Goal: Information Seeking & Learning: Learn about a topic

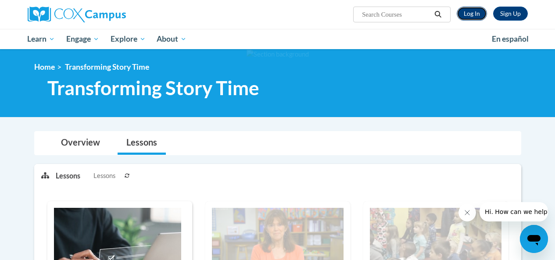
click at [469, 17] on link "Log In" at bounding box center [472, 14] width 30 height 14
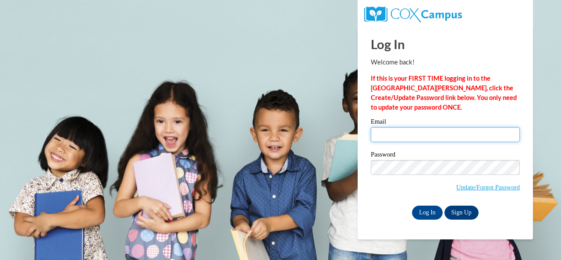
click at [402, 135] on input "Email" at bounding box center [445, 134] width 149 height 15
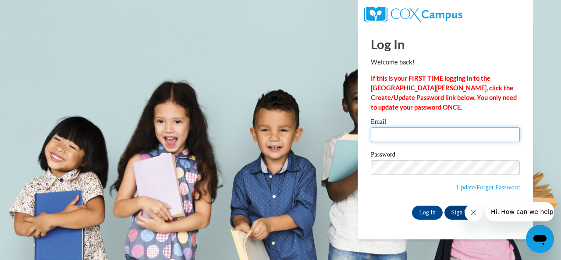
type input "chinagates27@gmail.com"
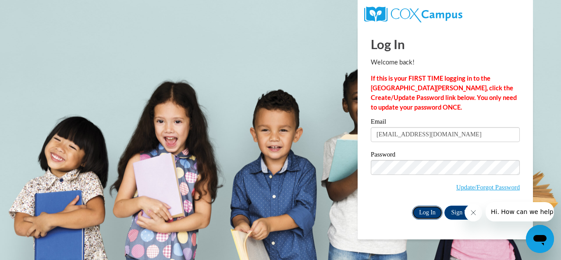
click at [430, 214] on input "Log In" at bounding box center [427, 213] width 31 height 14
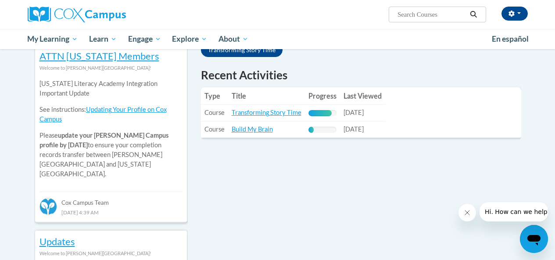
scroll to position [281, 0]
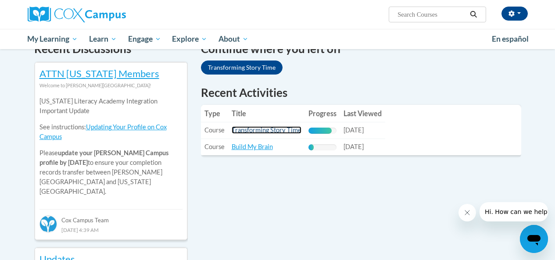
click at [275, 132] on link "Transforming Story Time" at bounding box center [267, 129] width 70 height 7
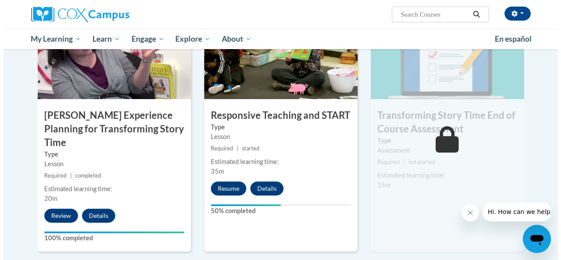
scroll to position [719, 0]
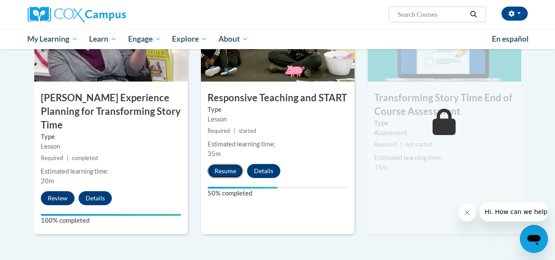
click at [221, 168] on button "Resume" at bounding box center [225, 171] width 36 height 14
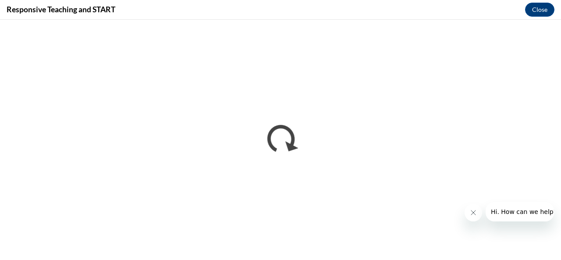
scroll to position [0, 0]
click at [554, 19] on div "Responsive Teaching and START Close" at bounding box center [280, 10] width 561 height 20
click at [474, 217] on button "Close message from company" at bounding box center [473, 213] width 18 height 18
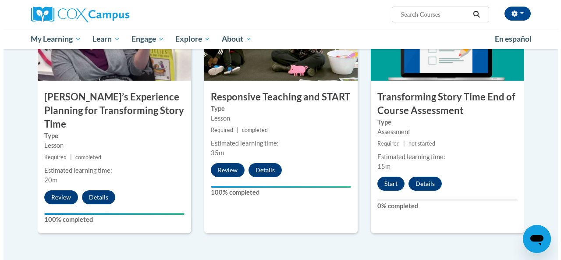
scroll to position [711, 0]
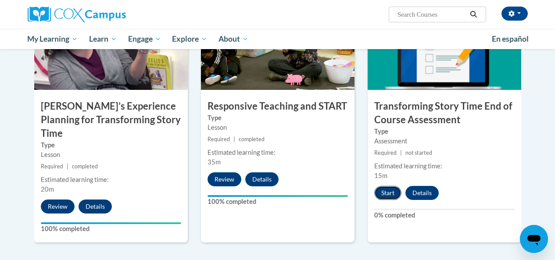
click at [387, 191] on button "Start" at bounding box center [387, 193] width 27 height 14
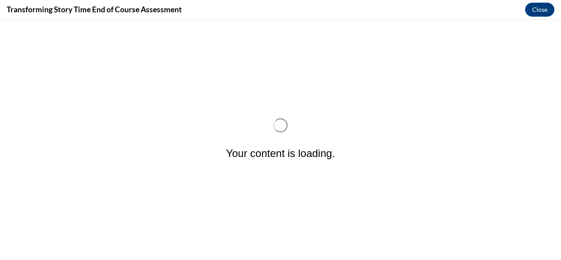
scroll to position [0, 0]
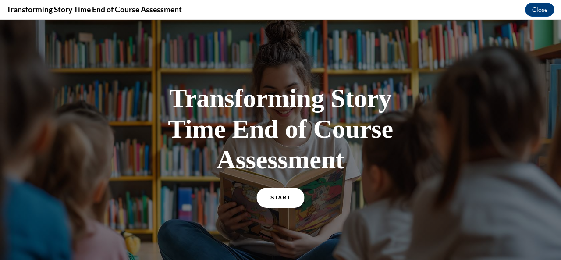
click at [273, 200] on span "START" at bounding box center [281, 198] width 20 height 7
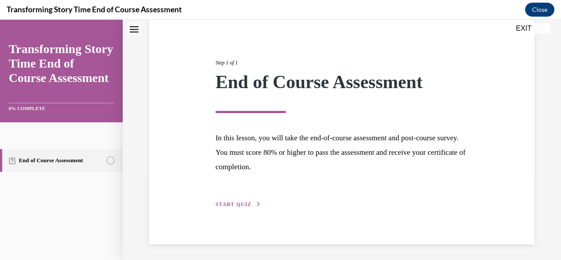
scroll to position [85, 0]
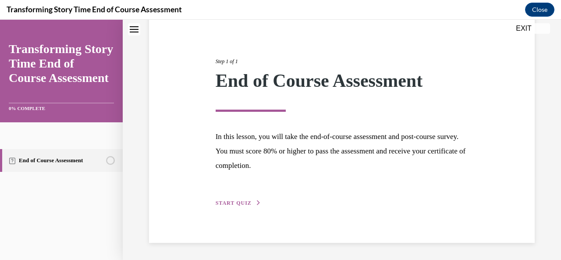
click at [243, 199] on button "START QUIZ" at bounding box center [239, 203] width 46 height 8
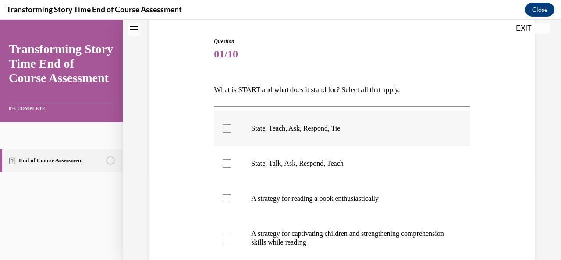
click at [263, 127] on p "State, Teach, Ask, Respond, Tie" at bounding box center [349, 128] width 196 height 9
click at [232, 127] on input "State, Teach, Ask, Respond, Tie" at bounding box center [227, 128] width 9 height 9
checkbox input "true"
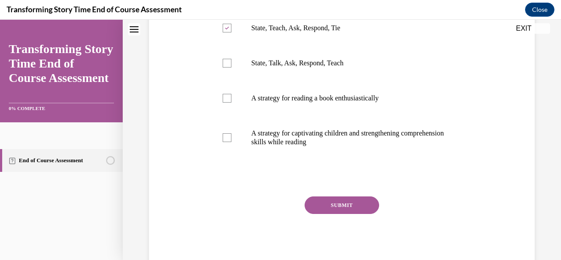
scroll to position [207, 0]
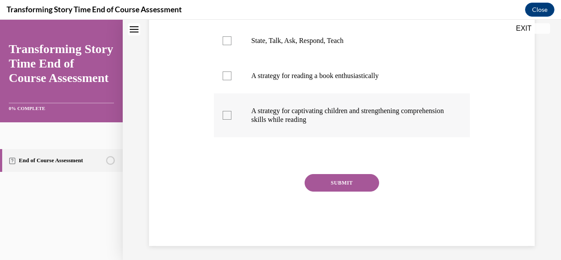
click at [356, 127] on label "A strategy for captivating children and strengthening comprehension skills whil…" at bounding box center [342, 115] width 256 height 44
click at [232, 120] on input "A strategy for captivating children and strengthening comprehension skills whil…" at bounding box center [227, 115] width 9 height 9
checkbox input "true"
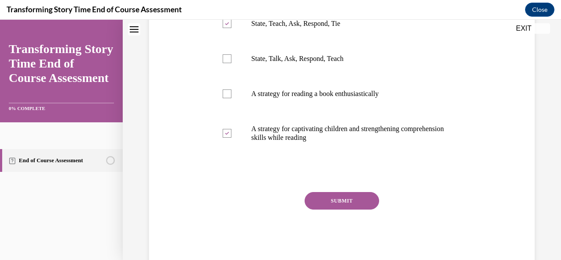
scroll to position [190, 0]
click at [372, 199] on button "SUBMIT" at bounding box center [342, 201] width 75 height 18
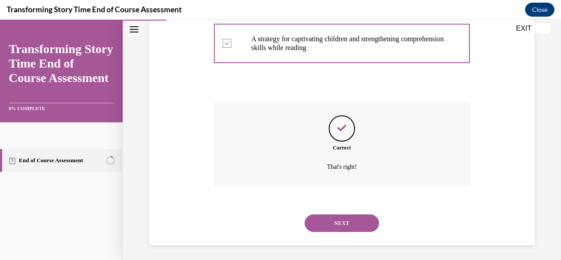
scroll to position [282, 0]
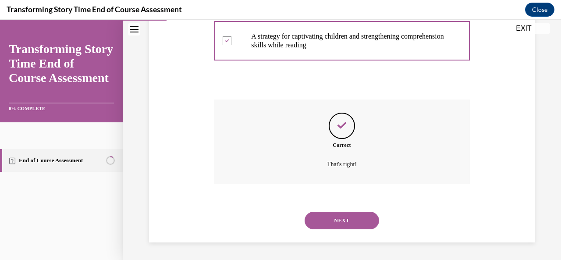
click at [359, 221] on button "NEXT" at bounding box center [342, 221] width 75 height 18
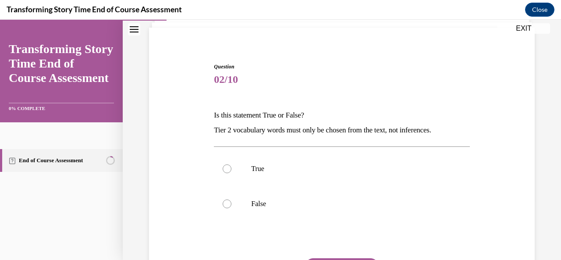
scroll to position [70, 0]
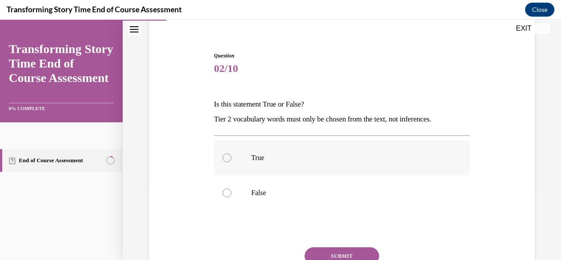
click at [336, 169] on label "True" at bounding box center [342, 157] width 256 height 35
click at [232, 162] on input "True" at bounding box center [227, 158] width 9 height 9
radio input "true"
click at [349, 250] on button "SUBMIT" at bounding box center [342, 256] width 75 height 18
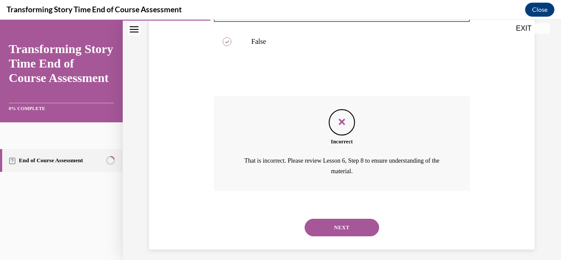
scroll to position [228, 0]
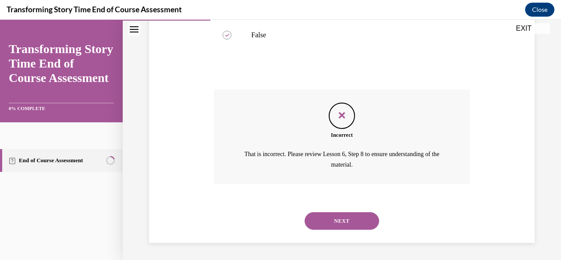
click at [344, 225] on button "NEXT" at bounding box center [342, 221] width 75 height 18
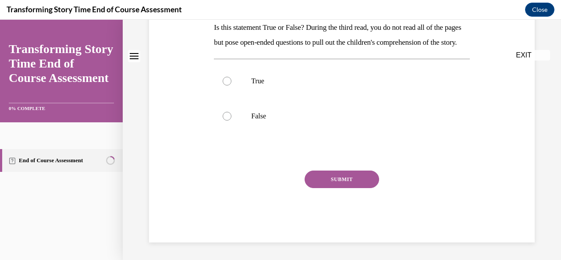
scroll to position [0, 0]
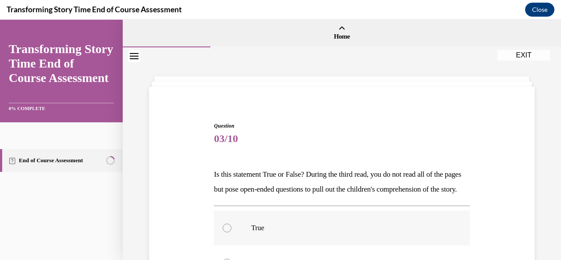
click at [371, 232] on label "True" at bounding box center [342, 228] width 256 height 35
click at [232, 232] on input "True" at bounding box center [227, 228] width 9 height 9
radio input "true"
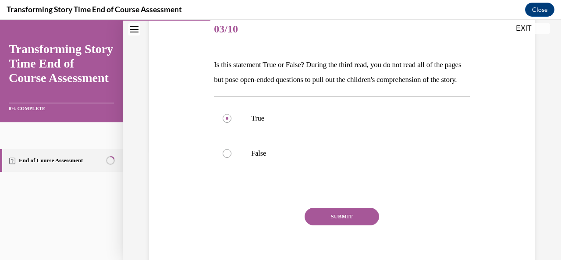
scroll to position [111, 0]
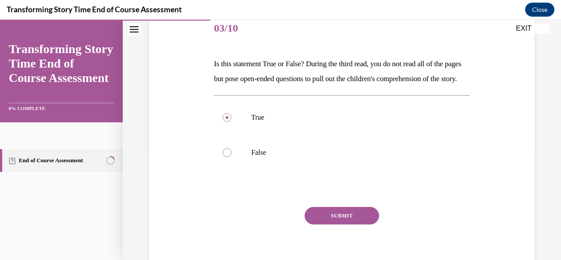
click at [338, 225] on button "SUBMIT" at bounding box center [342, 216] width 75 height 18
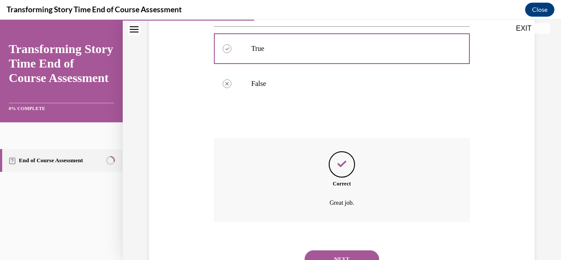
scroll to position [233, 0]
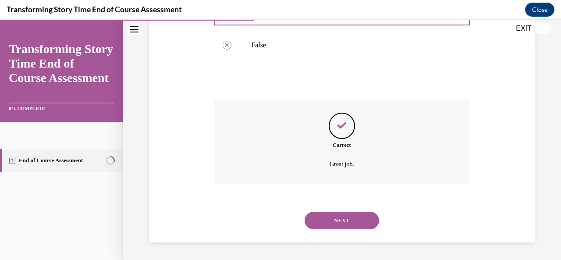
click at [335, 221] on button "NEXT" at bounding box center [342, 221] width 75 height 18
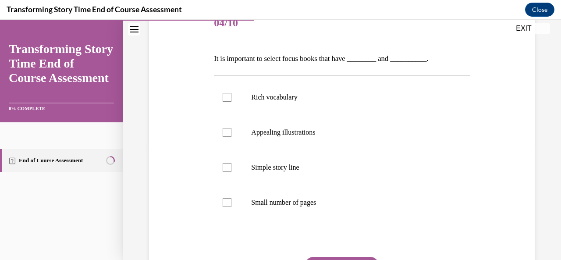
scroll to position [123, 0]
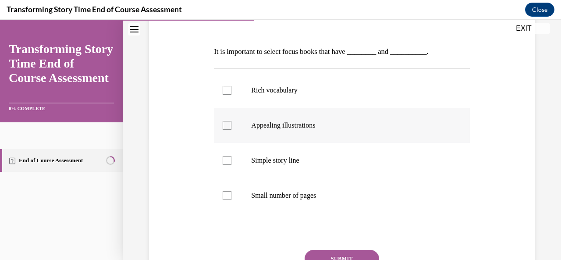
click at [351, 114] on label "Appealing illustrations" at bounding box center [342, 125] width 256 height 35
click at [232, 121] on input "Appealing illustrations" at bounding box center [227, 125] width 9 height 9
checkbox input "true"
click at [325, 168] on label "Simple story line" at bounding box center [342, 160] width 256 height 35
click at [232, 165] on input "Simple story line" at bounding box center [227, 160] width 9 height 9
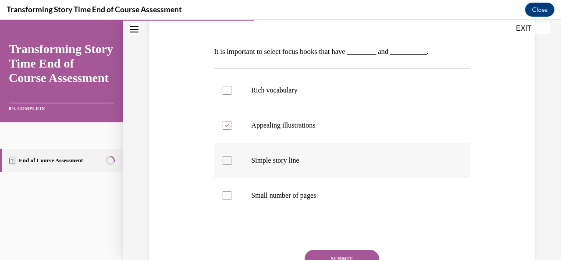
checkbox input "true"
click at [339, 258] on button "SUBMIT" at bounding box center [342, 259] width 75 height 18
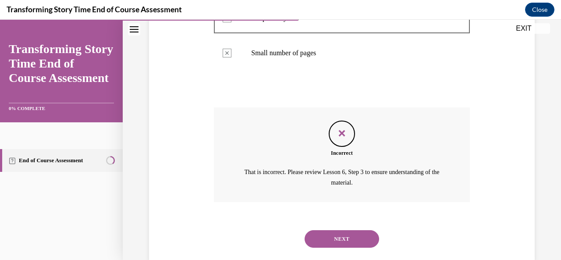
scroll to position [283, 0]
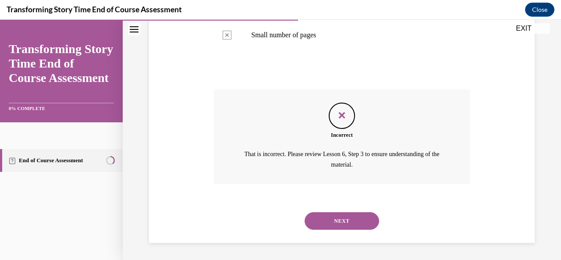
click at [366, 226] on button "NEXT" at bounding box center [342, 221] width 75 height 18
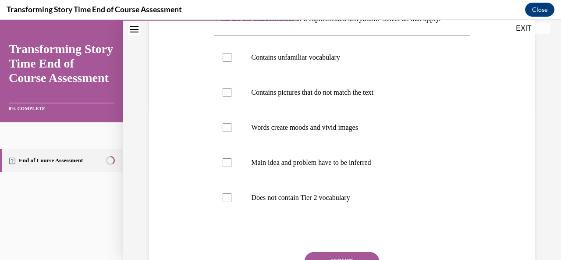
scroll to position [158, 0]
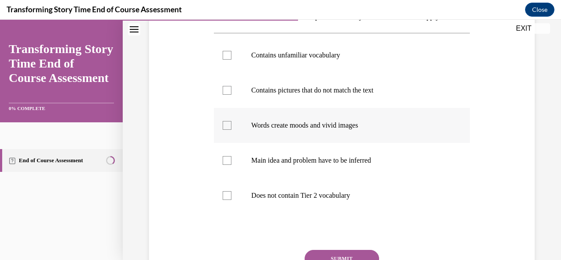
click at [368, 127] on p "Words create moods and vivid images" at bounding box center [349, 125] width 196 height 9
click at [232, 127] on input "Words create moods and vivid images" at bounding box center [227, 125] width 9 height 9
checkbox input "true"
click at [354, 258] on button "SUBMIT" at bounding box center [342, 259] width 75 height 18
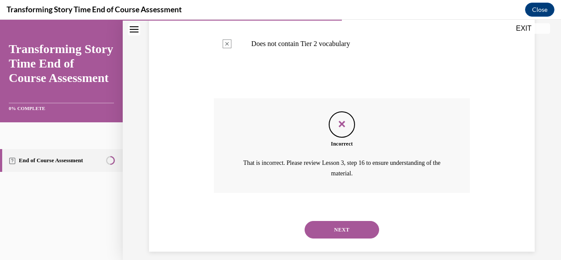
scroll to position [318, 0]
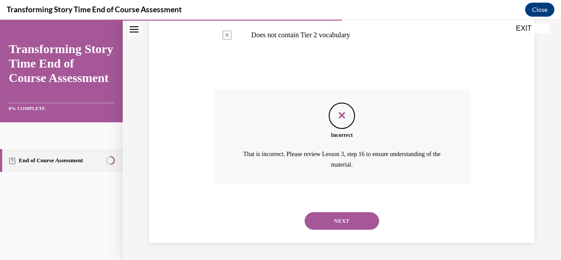
click at [324, 226] on button "NEXT" at bounding box center [342, 221] width 75 height 18
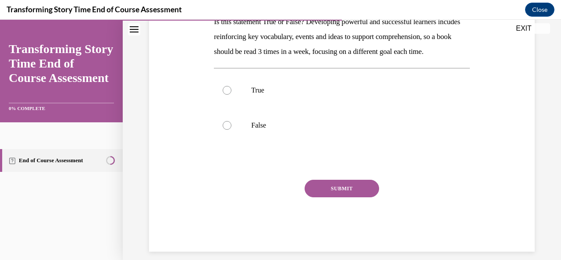
scroll to position [158, 0]
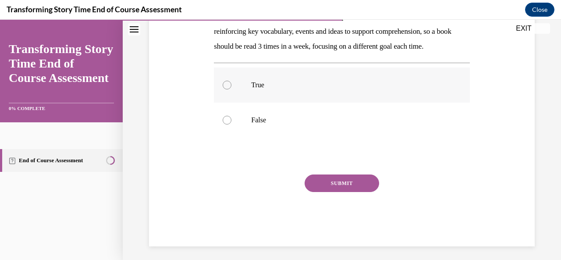
click at [230, 89] on div at bounding box center [227, 85] width 9 height 9
click at [230, 89] on input "True" at bounding box center [227, 85] width 9 height 9
radio input "true"
click at [327, 192] on button "SUBMIT" at bounding box center [342, 184] width 75 height 18
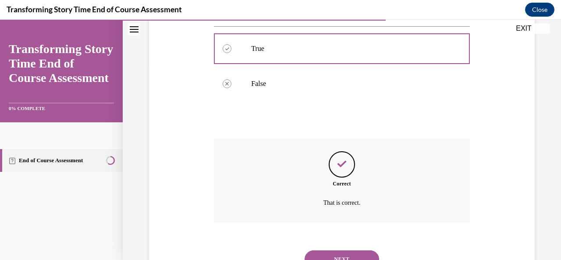
scroll to position [248, 0]
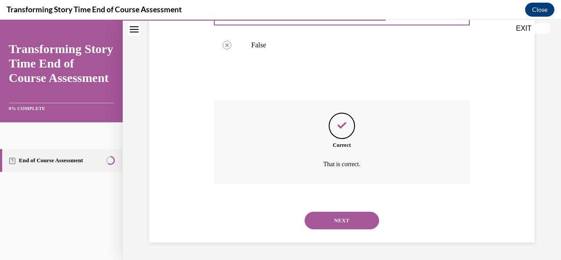
click at [327, 220] on button "NEXT" at bounding box center [342, 221] width 75 height 18
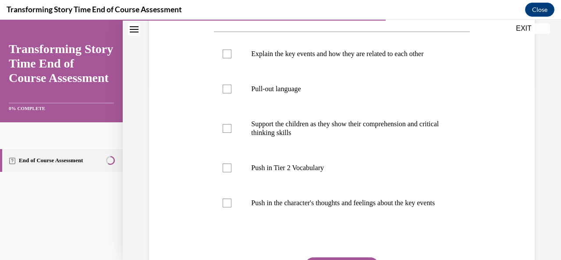
scroll to position [175, 0]
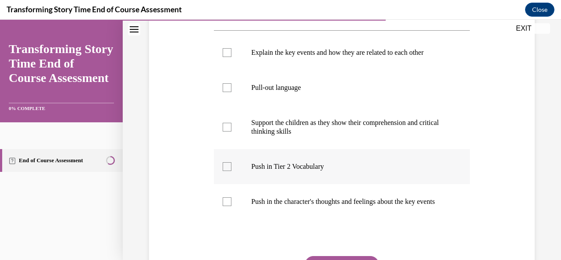
click at [243, 173] on label "Push in Tier 2 Vocabulary" at bounding box center [342, 166] width 256 height 35
click at [232, 171] on input "Push in Tier 2 Vocabulary" at bounding box center [227, 166] width 9 height 9
checkbox input "true"
click at [241, 124] on label "Support the children as they show their comprehension and critical thinking ski…" at bounding box center [342, 127] width 256 height 44
click at [232, 124] on input "Support the children as they show their comprehension and critical thinking ski…" at bounding box center [227, 127] width 9 height 9
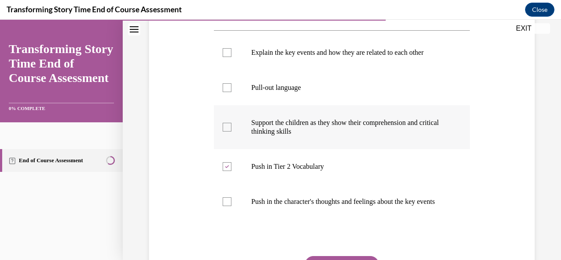
checkbox input "true"
click at [237, 84] on label "Pull-out language" at bounding box center [342, 87] width 256 height 35
click at [232, 84] on input "Pull-out language" at bounding box center [227, 87] width 9 height 9
checkbox input "true"
click at [244, 50] on label "Explain the key events and how they are related to each other" at bounding box center [342, 52] width 256 height 35
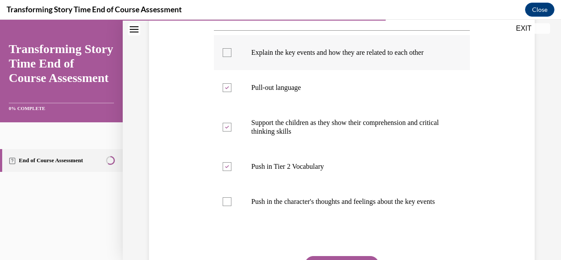
click at [232, 50] on input "Explain the key events and how they are related to each other" at bounding box center [227, 52] width 9 height 9
checkbox input "true"
click at [249, 210] on label "Push in the character's thoughts and feelings about the key events" at bounding box center [342, 201] width 256 height 35
click at [232, 206] on input "Push in the character's thoughts and feelings about the key events" at bounding box center [227, 201] width 9 height 9
checkbox input "true"
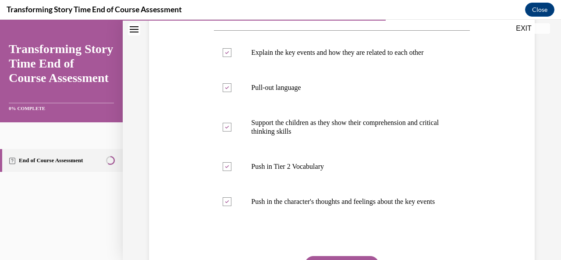
scroll to position [193, 0]
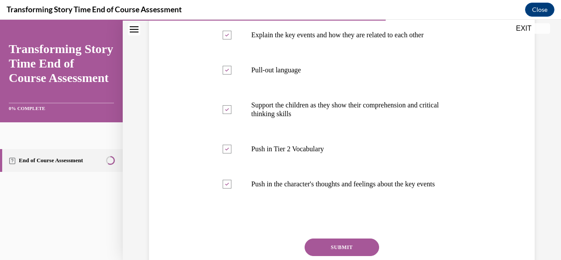
click at [356, 254] on button "SUBMIT" at bounding box center [342, 248] width 75 height 18
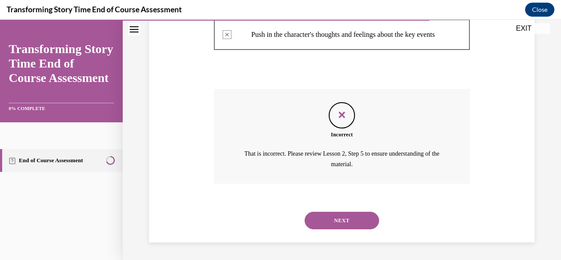
scroll to position [351, 0]
click at [343, 216] on button "NEXT" at bounding box center [342, 221] width 75 height 18
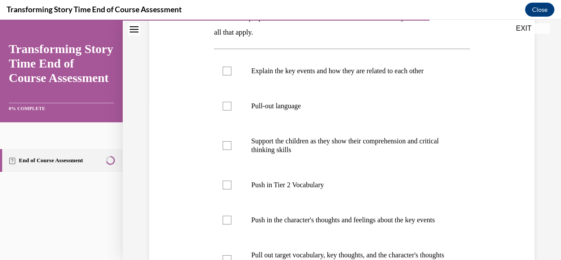
scroll to position [158, 0]
click at [297, 113] on label "Pull-out language" at bounding box center [342, 105] width 256 height 35
click at [232, 110] on input "Pull-out language" at bounding box center [227, 105] width 9 height 9
checkbox input "true"
click at [299, 175] on label "Push in Tier 2 Vocabulary" at bounding box center [342, 184] width 256 height 35
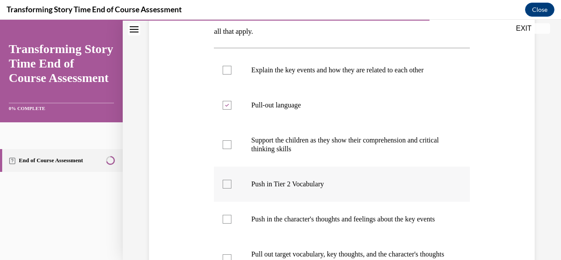
click at [232, 180] on input "Push in Tier 2 Vocabulary" at bounding box center [227, 184] width 9 height 9
checkbox input "true"
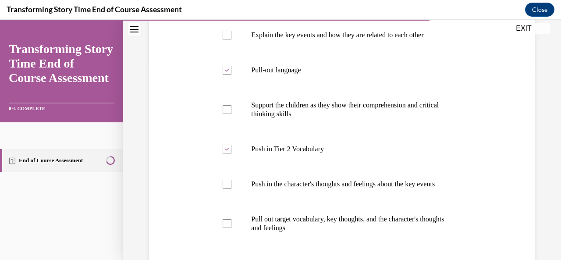
scroll to position [357, 0]
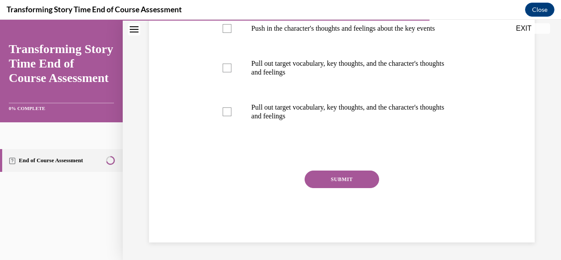
click at [356, 184] on button "SUBMIT" at bounding box center [342, 180] width 75 height 18
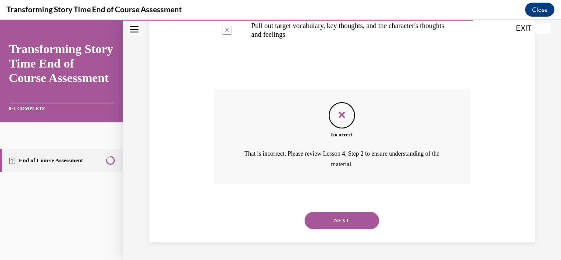
scroll to position [439, 0]
click at [355, 218] on button "NEXT" at bounding box center [342, 221] width 75 height 18
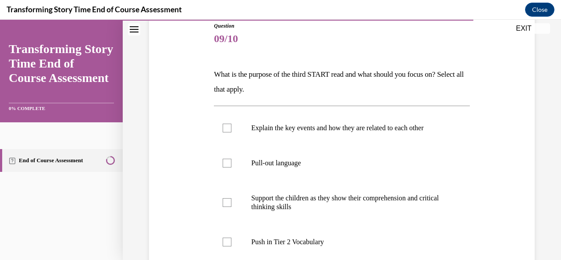
scroll to position [105, 0]
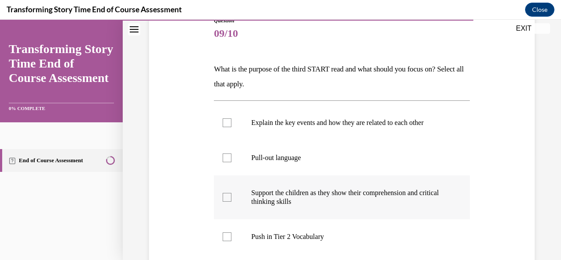
click at [443, 216] on label "Support the children as they show their comprehension and critical thinking ski…" at bounding box center [342, 197] width 256 height 44
click at [232, 202] on input "Support the children as they show their comprehension and critical thinking ski…" at bounding box center [227, 197] width 9 height 9
checkbox input "true"
drag, startPoint x: 439, startPoint y: 148, endPoint x: 443, endPoint y: 120, distance: 28.8
click at [443, 120] on ul "Explain the key events and how they are related to each other Pull-out language…" at bounding box center [342, 219] width 256 height 228
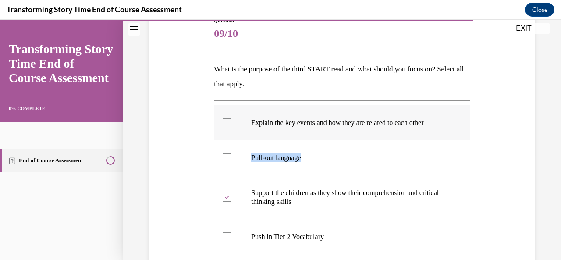
click at [443, 120] on label "Explain the key events and how they are related to each other" at bounding box center [342, 122] width 256 height 35
click at [232, 120] on input "Explain the key events and how they are related to each other" at bounding box center [227, 122] width 9 height 9
checkbox input "true"
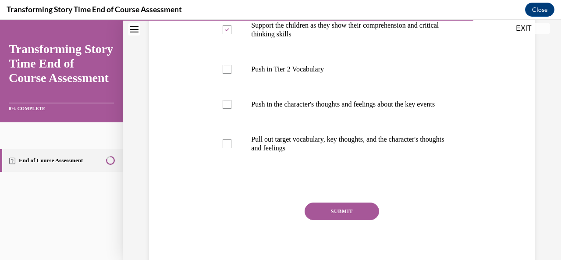
scroll to position [286, 0]
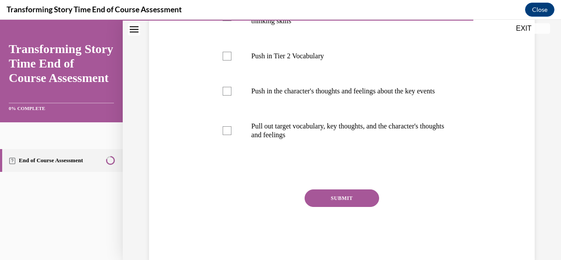
click at [337, 205] on button "SUBMIT" at bounding box center [342, 198] width 75 height 18
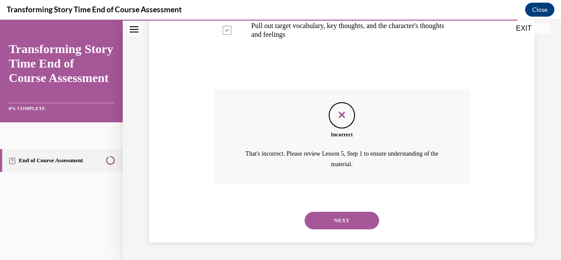
scroll to position [395, 0]
click at [354, 218] on button "NEXT" at bounding box center [342, 221] width 75 height 18
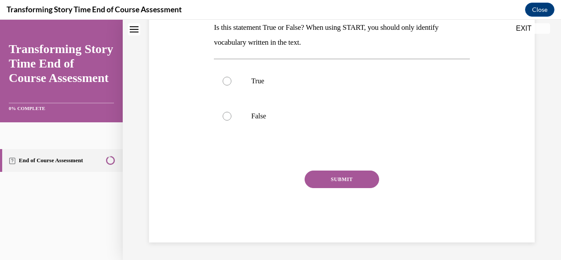
scroll to position [0, 0]
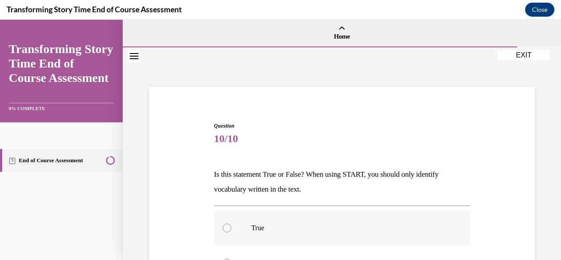
click at [421, 233] on label "True" at bounding box center [342, 228] width 256 height 35
click at [232, 232] on input "True" at bounding box center [227, 228] width 9 height 9
radio input "true"
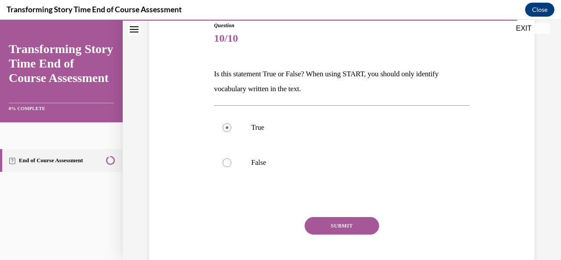
scroll to position [105, 0]
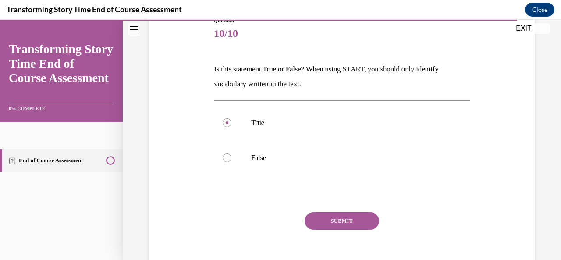
click at [359, 224] on button "SUBMIT" at bounding box center [342, 221] width 75 height 18
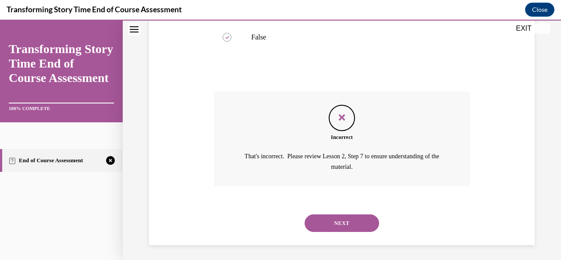
scroll to position [228, 0]
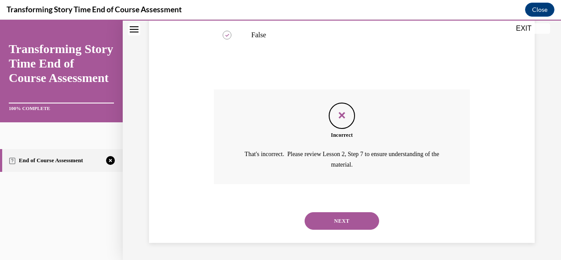
click at [359, 219] on button "NEXT" at bounding box center [342, 221] width 75 height 18
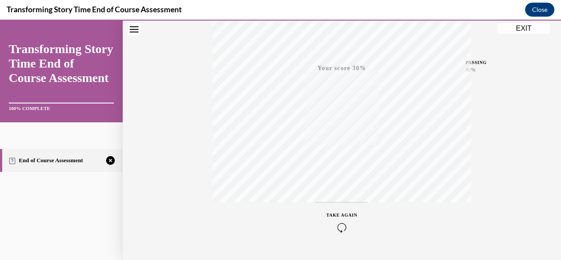
scroll to position [209, 0]
click at [336, 204] on icon "button" at bounding box center [342, 207] width 31 height 10
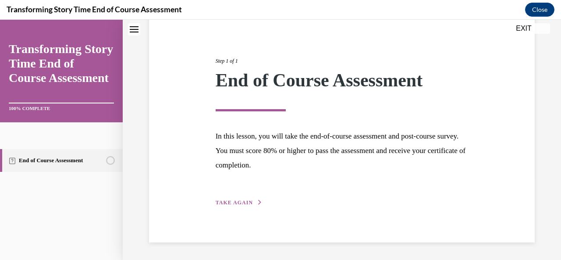
scroll to position [85, 0]
click at [250, 196] on div "Step 1 of 1 End of Course Assessment In this lesson, you will take the end-of-c…" at bounding box center [342, 122] width 266 height 171
click at [248, 202] on span "TAKE AGAIN" at bounding box center [234, 203] width 37 height 6
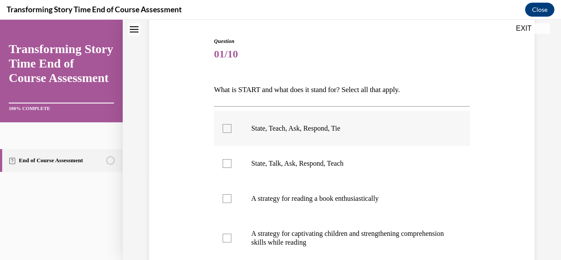
click at [262, 134] on label "State, Teach, Ask, Respond, Tie" at bounding box center [342, 128] width 256 height 35
click at [232, 133] on input "State, Teach, Ask, Respond, Tie" at bounding box center [227, 128] width 9 height 9
checkbox input "true"
click at [282, 233] on p "A strategy for captivating children and strengthening comprehension skills whil…" at bounding box center [349, 238] width 196 height 18
click at [232, 234] on input "A strategy for captivating children and strengthening comprehension skills whil…" at bounding box center [227, 238] width 9 height 9
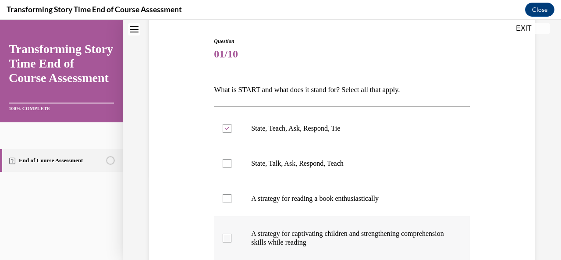
checkbox input "true"
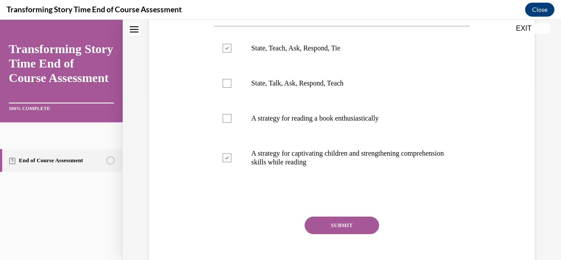
scroll to position [172, 0]
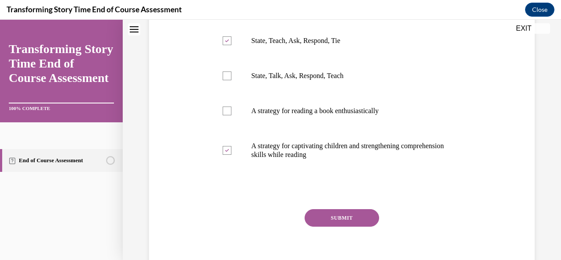
click at [336, 216] on button "SUBMIT" at bounding box center [342, 218] width 75 height 18
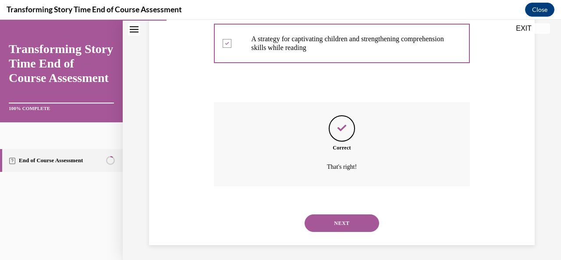
scroll to position [282, 0]
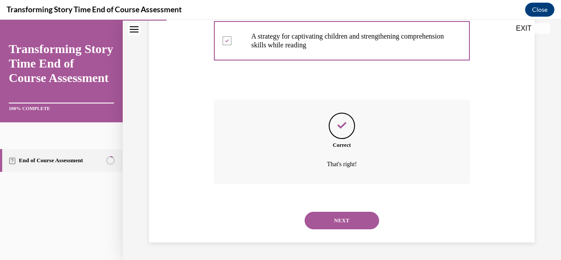
click at [336, 216] on button "NEXT" at bounding box center [342, 221] width 75 height 18
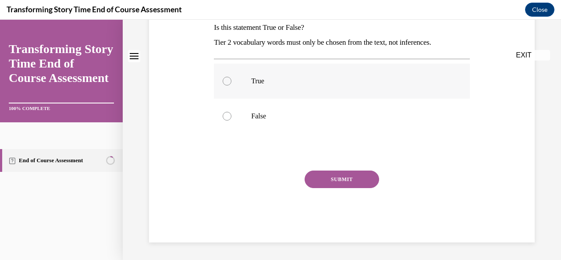
scroll to position [0, 0]
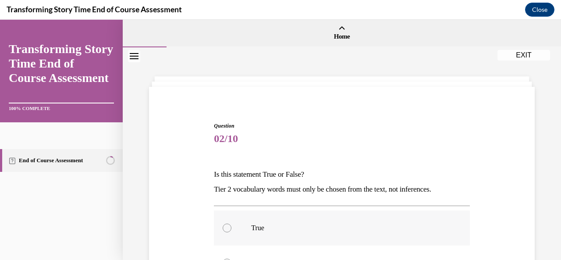
click at [336, 216] on label "True" at bounding box center [342, 228] width 256 height 35
click at [232, 224] on input "True" at bounding box center [227, 228] width 9 height 9
radio input "true"
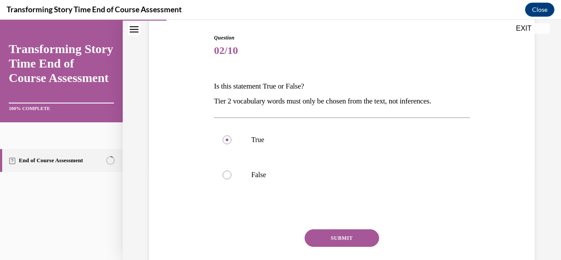
scroll to position [105, 0]
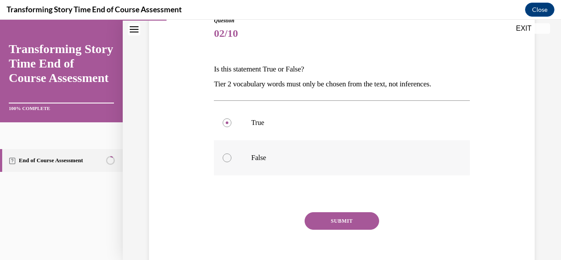
click at [308, 168] on label "False" at bounding box center [342, 157] width 256 height 35
click at [232, 162] on input "False" at bounding box center [227, 158] width 9 height 9
radio input "true"
click at [328, 215] on button "SUBMIT" at bounding box center [342, 221] width 75 height 18
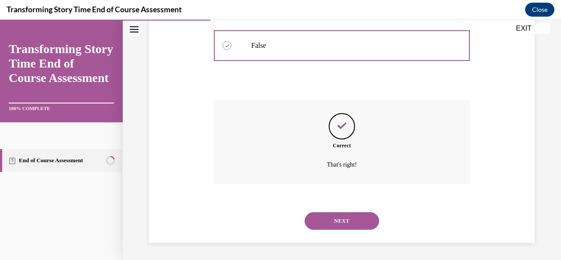
scroll to position [218, 0]
click at [332, 217] on button "NEXT" at bounding box center [342, 221] width 75 height 18
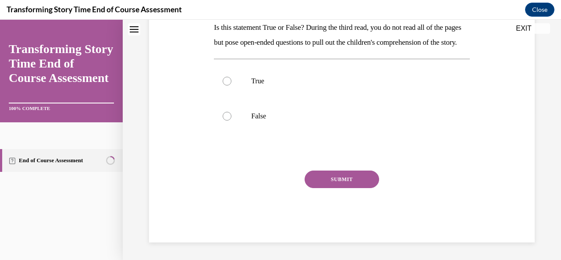
scroll to position [0, 0]
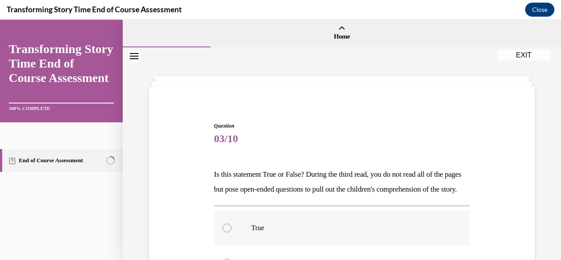
click at [384, 232] on p "True" at bounding box center [349, 228] width 196 height 9
click at [232, 232] on input "True" at bounding box center [227, 228] width 9 height 9
radio input "true"
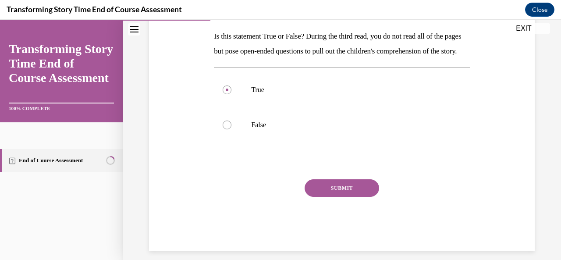
scroll to position [140, 0]
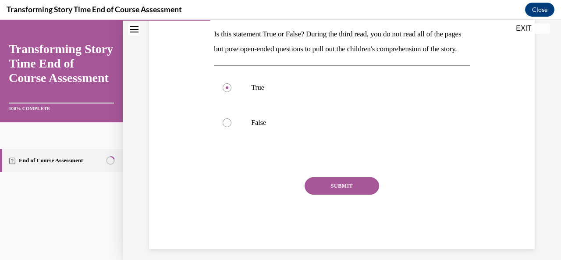
click at [366, 195] on button "SUBMIT" at bounding box center [342, 186] width 75 height 18
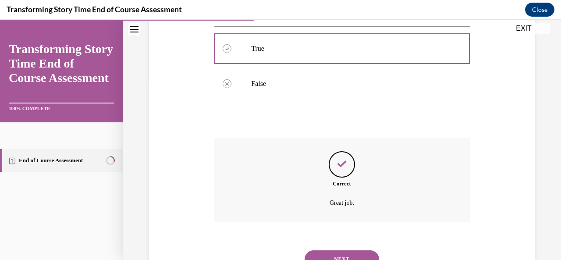
scroll to position [233, 0]
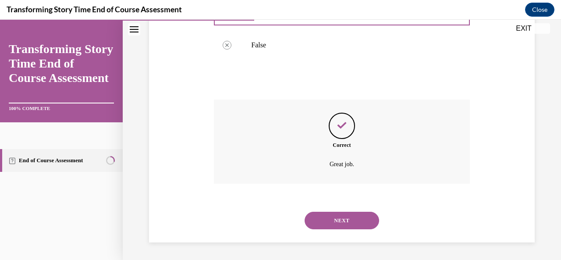
click at [360, 214] on button "NEXT" at bounding box center [342, 221] width 75 height 18
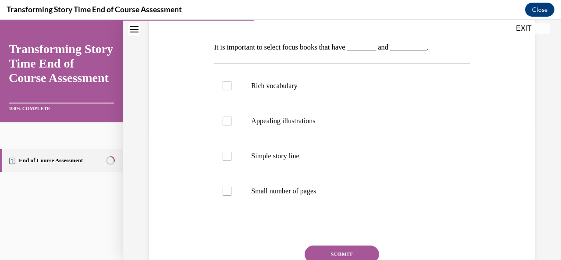
scroll to position [140, 0]
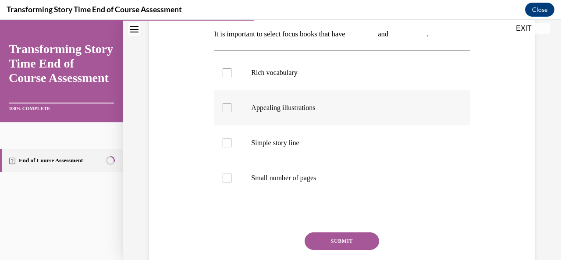
click at [289, 104] on p "Appealing illustrations" at bounding box center [349, 108] width 196 height 9
click at [232, 104] on input "Appealing illustrations" at bounding box center [227, 108] width 9 height 9
checkbox input "true"
click at [344, 242] on button "SUBMIT" at bounding box center [342, 241] width 75 height 18
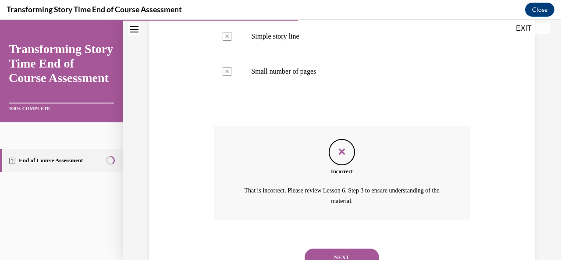
scroll to position [283, 0]
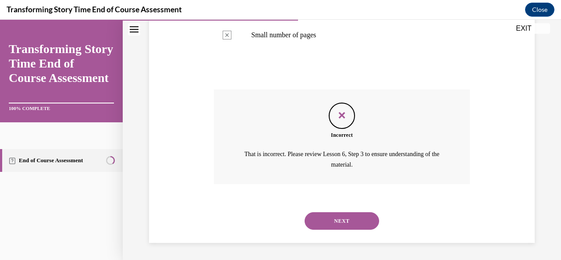
click at [369, 217] on button "NEXT" at bounding box center [342, 221] width 75 height 18
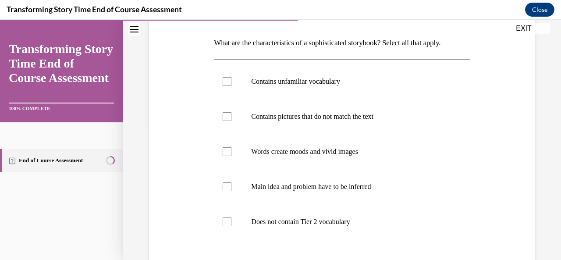
scroll to position [140, 0]
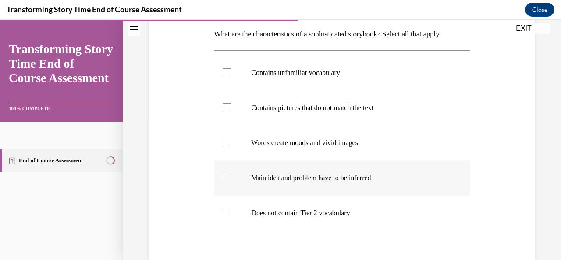
click at [352, 180] on p "Main idea and problem have to be inferred" at bounding box center [349, 178] width 196 height 9
click at [232, 180] on input "Main idea and problem have to be inferred" at bounding box center [227, 178] width 9 height 9
checkbox input "true"
click at [339, 143] on p "Words create moods and vivid images" at bounding box center [349, 143] width 196 height 9
click at [232, 143] on input "Words create moods and vivid images" at bounding box center [227, 143] width 9 height 9
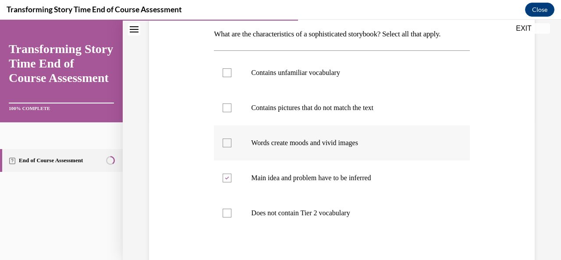
checkbox input "true"
click at [339, 114] on label "Contains pictures that do not match the text" at bounding box center [342, 107] width 256 height 35
click at [232, 112] on input "Contains pictures that do not match the text" at bounding box center [227, 108] width 9 height 9
checkbox input "true"
click at [334, 86] on label "Contains unfamiliar vocabulary" at bounding box center [342, 72] width 256 height 35
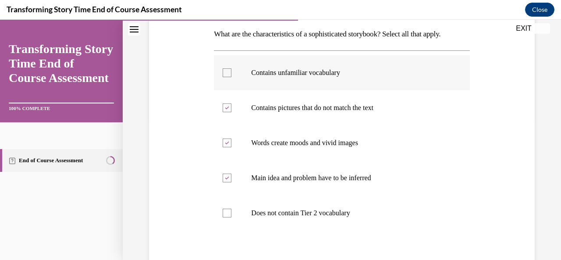
click at [232, 77] on input "Contains unfamiliar vocabulary" at bounding box center [227, 72] width 9 height 9
checkbox input "true"
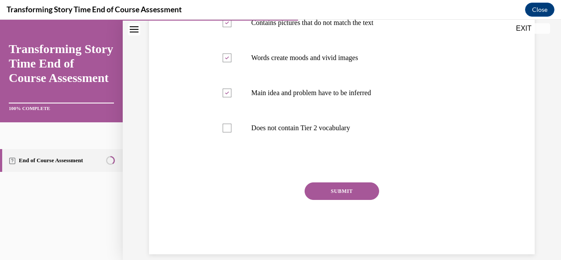
scroll to position [233, 0]
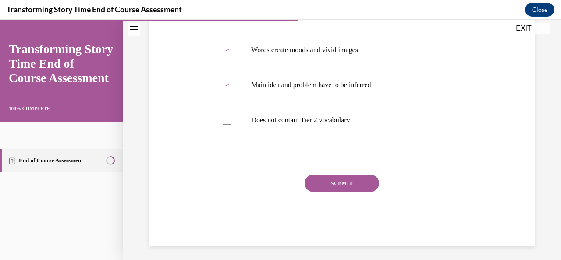
click at [338, 185] on button "SUBMIT" at bounding box center [342, 184] width 75 height 18
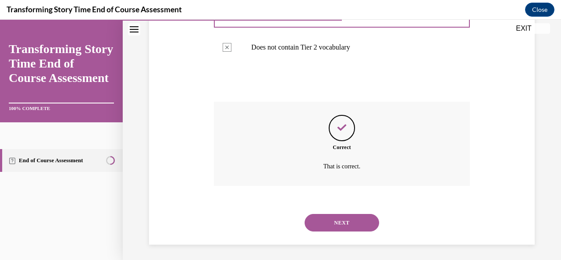
scroll to position [308, 0]
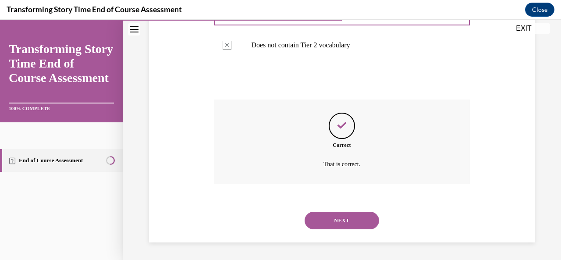
click at [339, 214] on button "NEXT" at bounding box center [342, 221] width 75 height 18
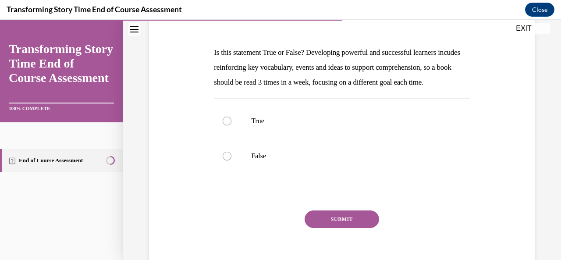
scroll to position [123, 0]
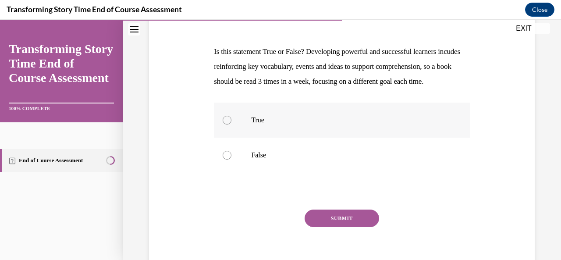
click at [264, 138] on label "True" at bounding box center [342, 120] width 256 height 35
click at [232, 125] on input "True" at bounding box center [227, 120] width 9 height 9
radio input "true"
click at [325, 227] on button "SUBMIT" at bounding box center [342, 219] width 75 height 18
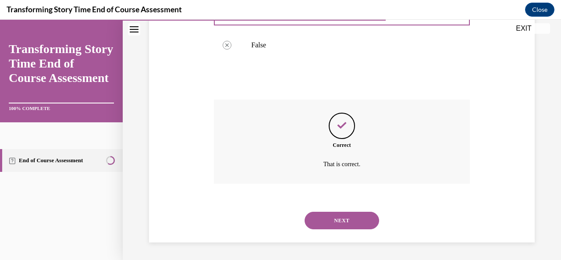
scroll to position [248, 0]
click at [325, 225] on button "NEXT" at bounding box center [342, 221] width 75 height 18
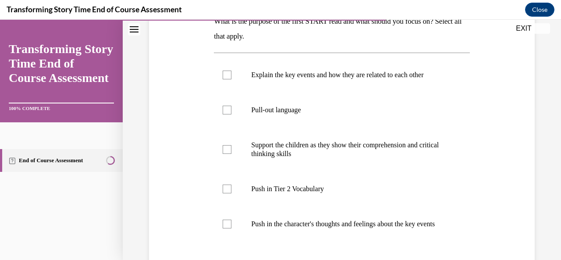
scroll to position [158, 0]
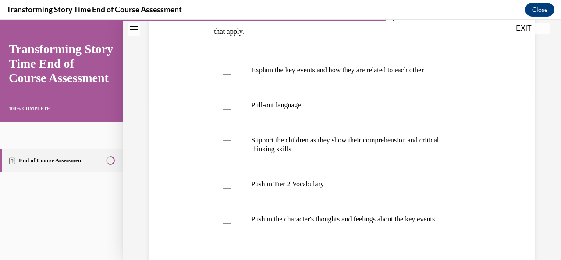
click at [554, 19] on div "Transforming Story Time End of Course Assessment Close" at bounding box center [280, 10] width 561 height 20
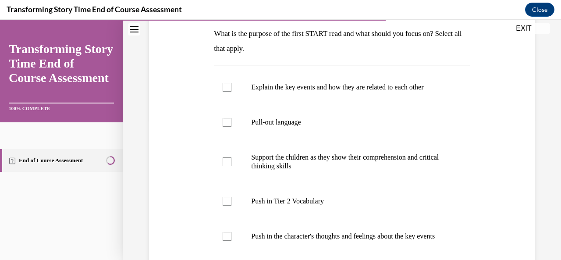
scroll to position [140, 0]
click at [358, 159] on p "Support the children as they show their comprehension and critical thinking ski…" at bounding box center [349, 163] width 196 height 18
click at [232, 159] on input "Support the children as they show their comprehension and critical thinking ski…" at bounding box center [227, 162] width 9 height 9
checkbox input "true"
click at [357, 101] on label "Explain the key events and how they are related to each other" at bounding box center [342, 87] width 256 height 35
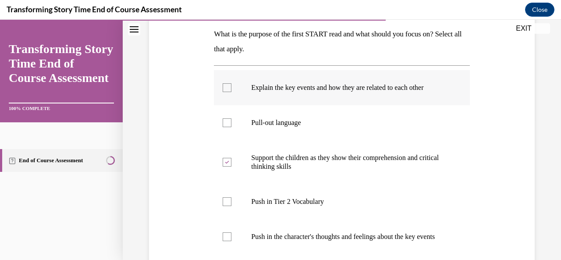
click at [232, 92] on input "Explain the key events and how they are related to each other" at bounding box center [227, 87] width 9 height 9
click at [357, 101] on label "Explain the key events and how they are related to each other" at bounding box center [342, 87] width 256 height 35
click at [232, 92] on input "Explain the key events and how they are related to each other" at bounding box center [227, 87] width 9 height 9
checkbox input "false"
click at [328, 233] on p "Push in the character's thoughts and feelings about the key events" at bounding box center [349, 236] width 196 height 9
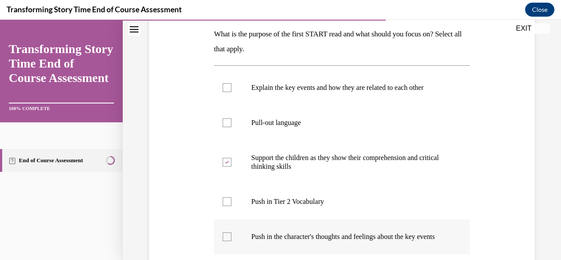
click at [232, 233] on input "Push in the character's thoughts and feelings about the key events" at bounding box center [227, 236] width 9 height 9
checkbox input "true"
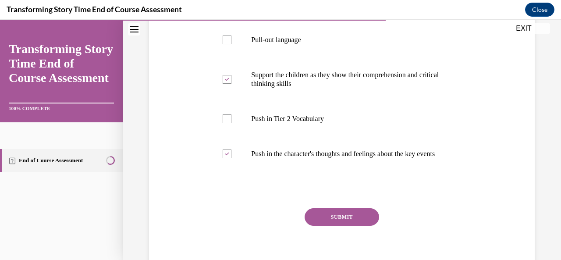
scroll to position [228, 0]
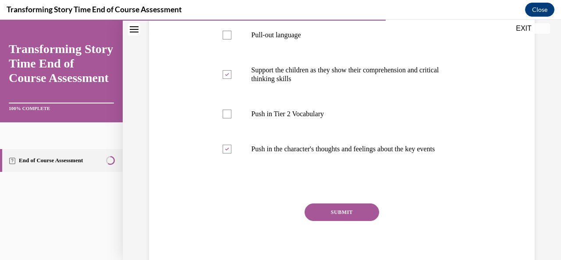
click at [369, 221] on button "SUBMIT" at bounding box center [342, 213] width 75 height 18
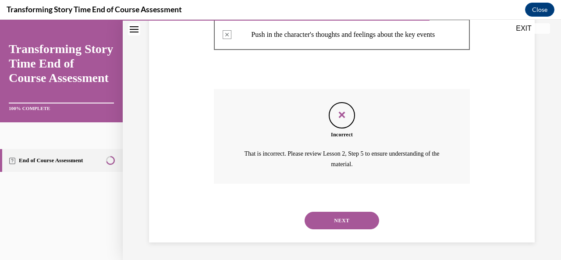
scroll to position [351, 0]
click at [353, 221] on button "NEXT" at bounding box center [342, 221] width 75 height 18
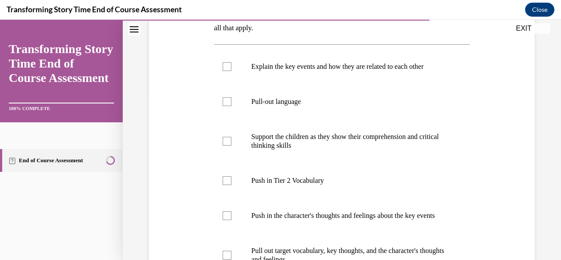
scroll to position [175, 0]
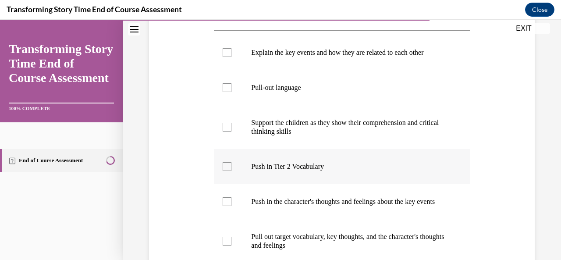
click at [316, 169] on p "Push in Tier 2 Vocabulary" at bounding box center [349, 166] width 196 height 9
click at [232, 169] on input "Push in Tier 2 Vocabulary" at bounding box center [227, 166] width 9 height 9
checkbox input "true"
click at [301, 247] on p "Pull out target vocabulary, key thoughts, and the character's thoughts and feel…" at bounding box center [349, 241] width 196 height 18
click at [232, 246] on input "Pull out target vocabulary, key thoughts, and the character's thoughts and feel…" at bounding box center [227, 241] width 9 height 9
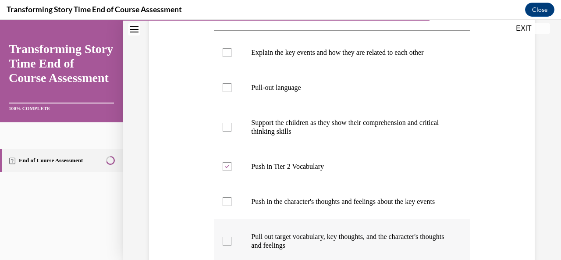
checkbox input "true"
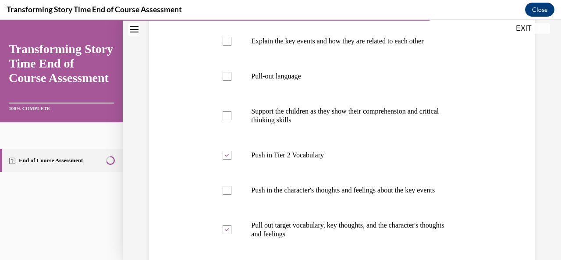
scroll to position [211, 0]
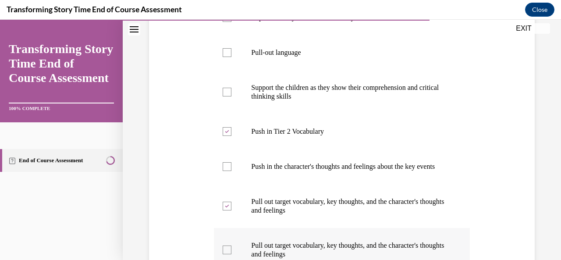
click at [439, 250] on p "Pull out target vocabulary, key thoughts, and the character's thoughts and feel…" at bounding box center [349, 250] width 196 height 18
click at [232, 250] on input "Pull out target vocabulary, key thoughts, and the character's thoughts and feel…" at bounding box center [227, 250] width 9 height 9
checkbox input "true"
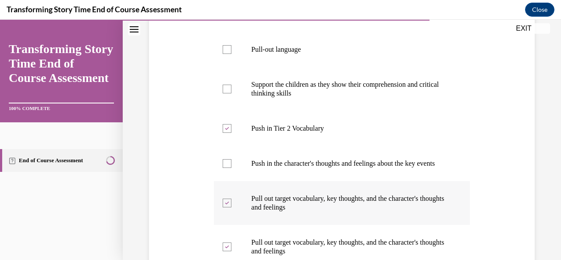
click at [378, 200] on label "Pull out target vocabulary, key thoughts, and the character's thoughts and feel…" at bounding box center [342, 203] width 256 height 44
click at [232, 200] on input "Pull out target vocabulary, key thoughts, and the character's thoughts and feel…" at bounding box center [227, 203] width 9 height 9
checkbox input "false"
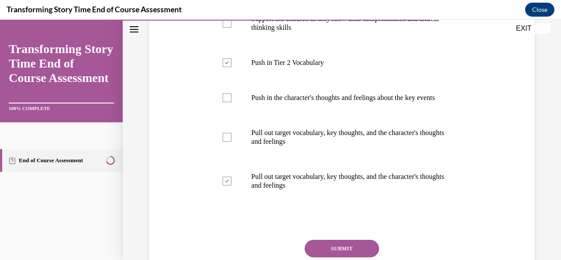
scroll to position [284, 0]
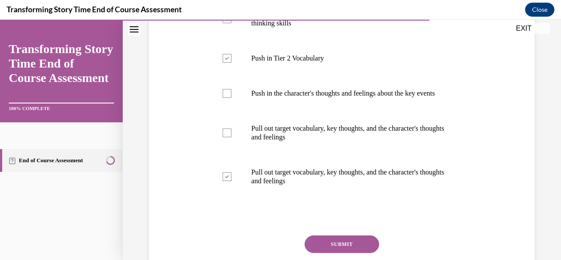
click at [375, 252] on button "SUBMIT" at bounding box center [342, 245] width 75 height 18
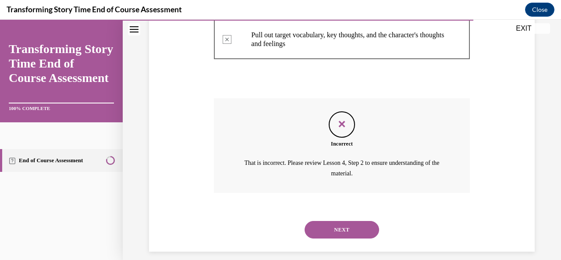
scroll to position [421, 0]
click at [344, 239] on button "NEXT" at bounding box center [342, 230] width 75 height 18
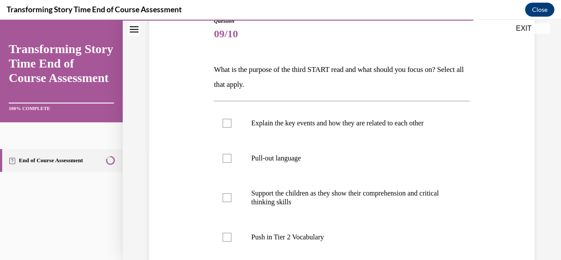
scroll to position [105, 0]
click at [391, 130] on label "Explain the key events and how they are related to each other" at bounding box center [342, 122] width 256 height 35
click at [232, 127] on input "Explain the key events and how they are related to each other" at bounding box center [227, 122] width 9 height 9
checkbox input "true"
click at [385, 189] on p "Support the children as they show their comprehension and critical thinking ski…" at bounding box center [349, 198] width 196 height 18
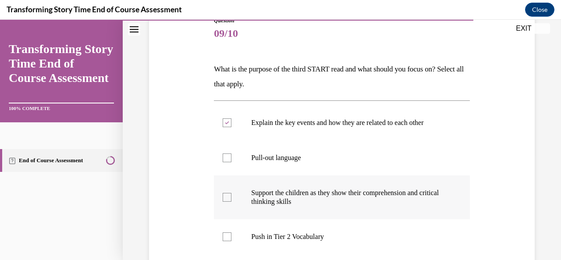
click at [232, 193] on input "Support the children as they show their comprehension and critical thinking ski…" at bounding box center [227, 197] width 9 height 9
checkbox input "true"
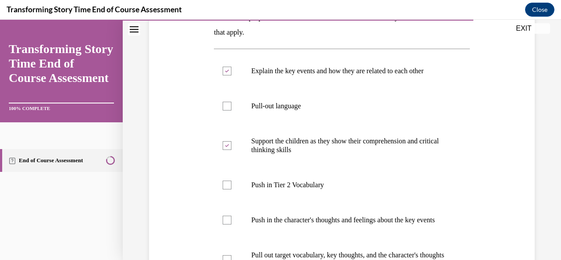
scroll to position [158, 0]
click at [435, 224] on p "Push in the character's thoughts and feelings about the key events" at bounding box center [349, 219] width 196 height 9
click at [232, 224] on input "Push in the character's thoughts and feelings about the key events" at bounding box center [227, 219] width 9 height 9
checkbox input "true"
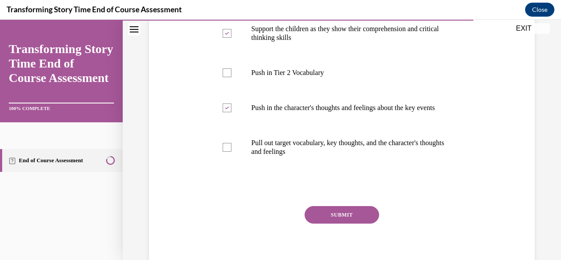
scroll to position [281, 0]
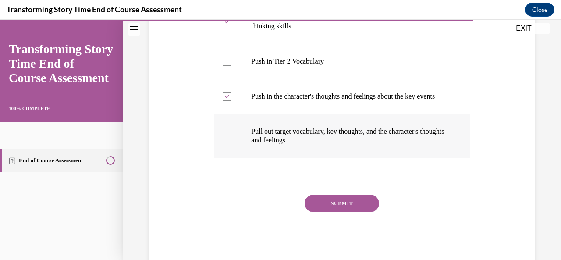
click at [326, 156] on label "Pull out target vocabulary, key thoughts, and the character's thoughts and feel…" at bounding box center [342, 136] width 256 height 44
click at [232, 140] on input "Pull out target vocabulary, key thoughts, and the character's thoughts and feel…" at bounding box center [227, 136] width 9 height 9
checkbox input "true"
click at [345, 207] on button "SUBMIT" at bounding box center [342, 204] width 75 height 18
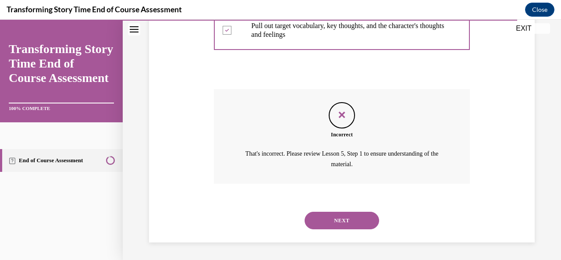
scroll to position [395, 0]
click at [361, 222] on button "NEXT" at bounding box center [342, 221] width 75 height 18
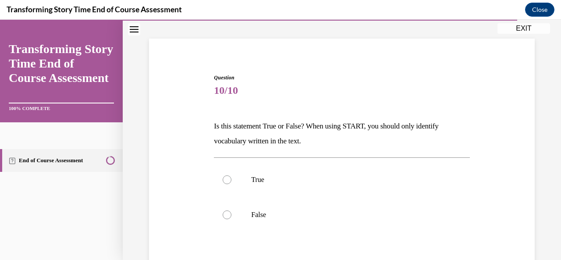
scroll to position [70, 0]
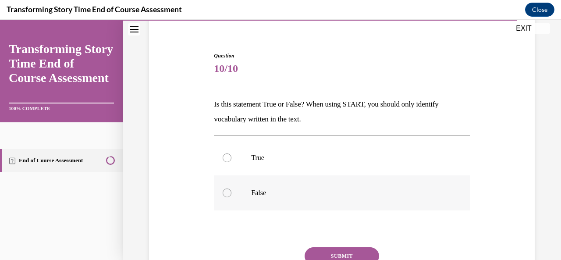
click at [348, 201] on label "False" at bounding box center [342, 192] width 256 height 35
click at [232, 197] on input "False" at bounding box center [227, 193] width 9 height 9
radio input "true"
click at [350, 250] on button "SUBMIT" at bounding box center [342, 256] width 75 height 18
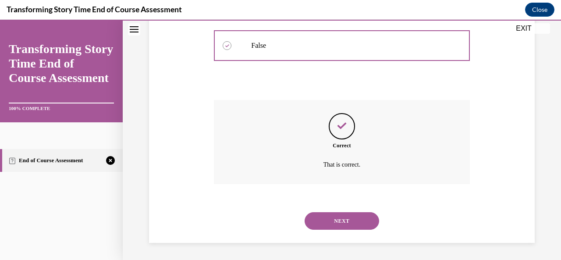
scroll to position [218, 0]
click at [345, 217] on button "NEXT" at bounding box center [342, 221] width 75 height 18
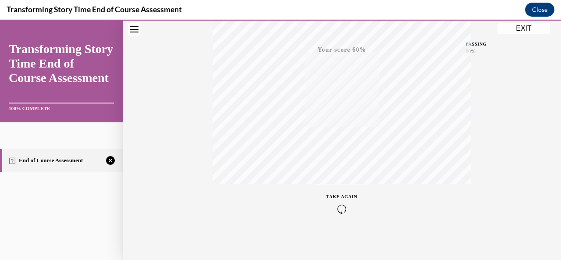
scroll to position [209, 0]
click at [339, 200] on div "TAKE AGAIN" at bounding box center [342, 201] width 31 height 21
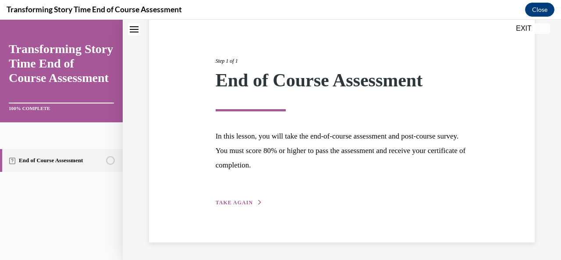
scroll to position [85, 0]
click at [232, 203] on span "TAKE AGAIN" at bounding box center [234, 203] width 37 height 6
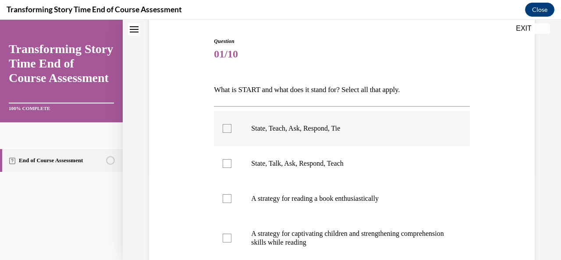
click at [247, 126] on label "State, Teach, Ask, Respond, Tie" at bounding box center [342, 128] width 256 height 35
click at [232, 126] on input "State, Teach, Ask, Respond, Tie" at bounding box center [227, 128] width 9 height 9
checkbox input "true"
click at [247, 226] on label "A strategy for captivating children and strengthening comprehension skills whil…" at bounding box center [342, 238] width 256 height 44
click at [232, 234] on input "A strategy for captivating children and strengthening comprehension skills whil…" at bounding box center [227, 238] width 9 height 9
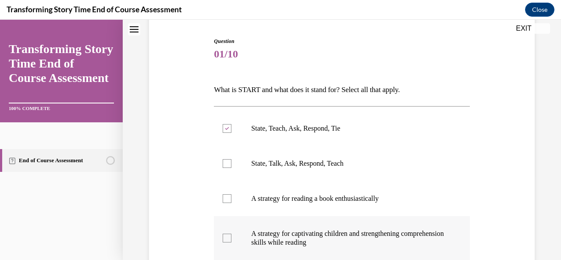
checkbox input "true"
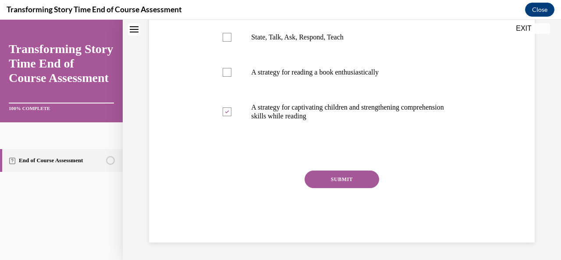
click at [352, 173] on button "SUBMIT" at bounding box center [342, 180] width 75 height 18
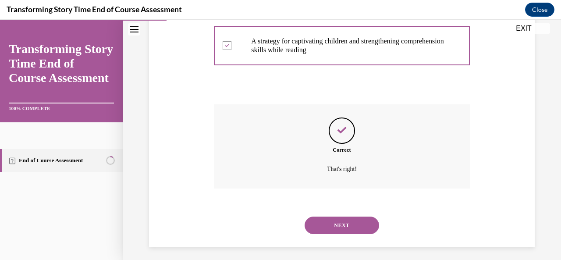
scroll to position [282, 0]
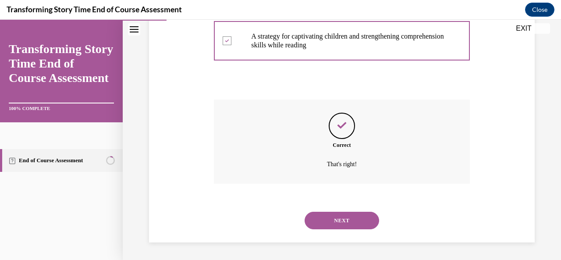
click at [342, 218] on button "NEXT" at bounding box center [342, 221] width 75 height 18
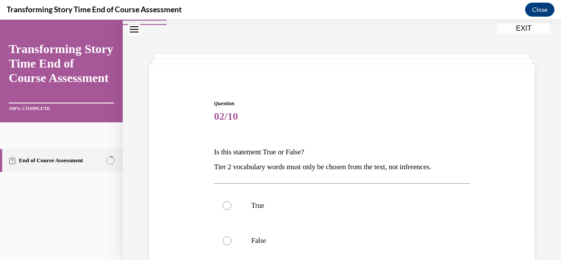
scroll to position [35, 0]
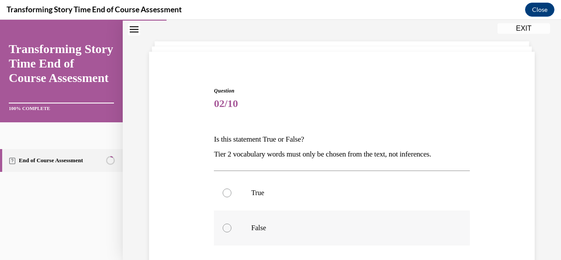
click at [372, 234] on label "False" at bounding box center [342, 228] width 256 height 35
click at [232, 232] on input "False" at bounding box center [227, 228] width 9 height 9
radio input "true"
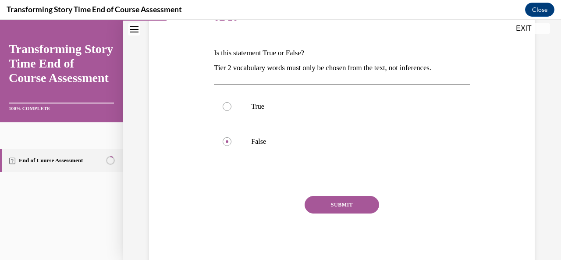
scroll to position [123, 0]
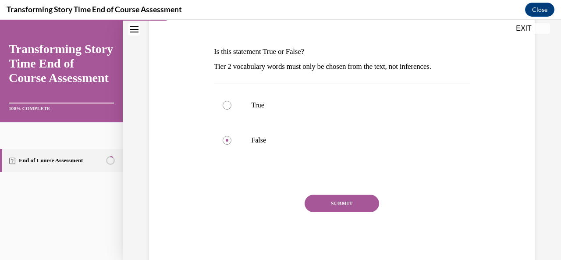
click at [371, 207] on button "SUBMIT" at bounding box center [342, 204] width 75 height 18
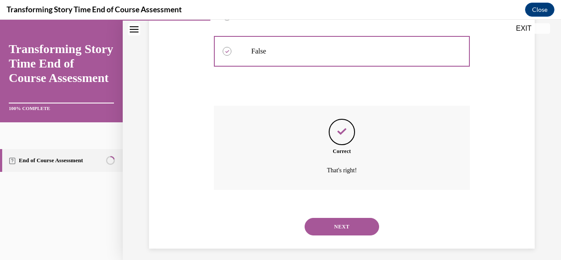
scroll to position [218, 0]
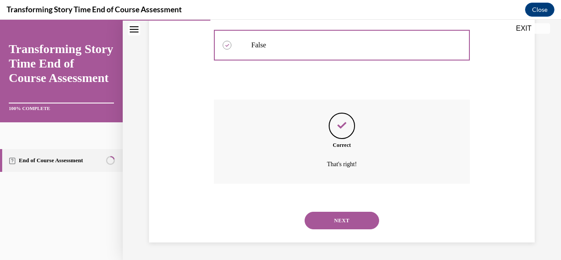
click at [363, 220] on button "NEXT" at bounding box center [342, 221] width 75 height 18
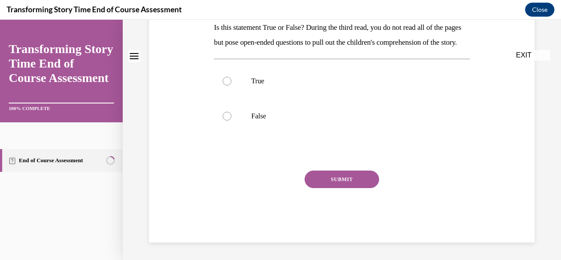
scroll to position [0, 0]
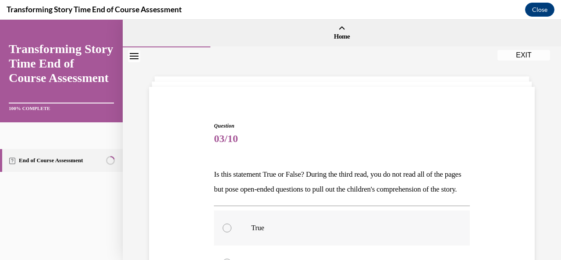
click at [436, 232] on p "True" at bounding box center [349, 228] width 196 height 9
click at [232, 232] on input "True" at bounding box center [227, 228] width 9 height 9
radio input "true"
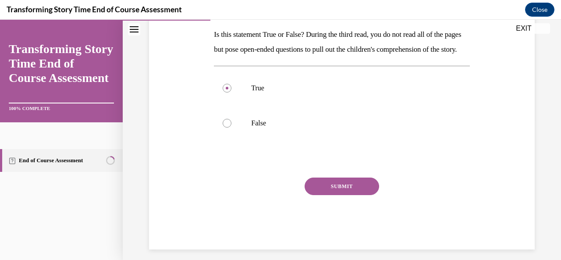
scroll to position [140, 0]
click at [361, 193] on button "SUBMIT" at bounding box center [342, 186] width 75 height 18
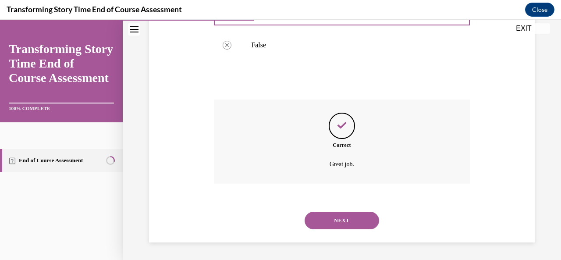
scroll to position [233, 0]
click at [355, 218] on button "NEXT" at bounding box center [342, 221] width 75 height 18
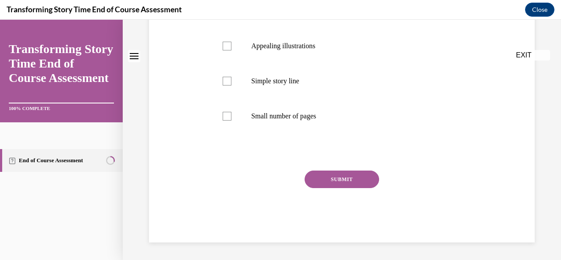
scroll to position [0, 0]
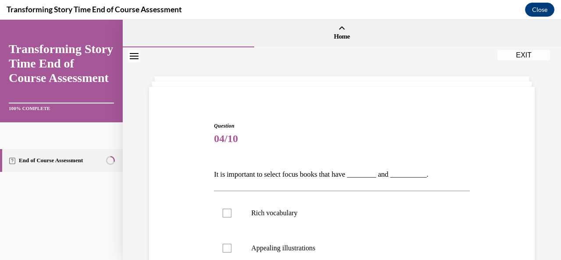
click at [421, 224] on label "Rich vocabulary" at bounding box center [342, 213] width 256 height 35
click at [232, 218] on input "Rich vocabulary" at bounding box center [227, 213] width 9 height 9
checkbox input "true"
click at [411, 238] on label "Appealing illustrations" at bounding box center [342, 248] width 256 height 35
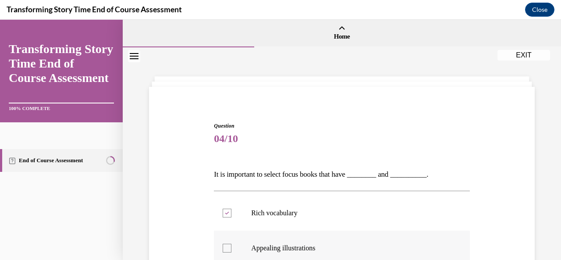
click at [232, 244] on input "Appealing illustrations" at bounding box center [227, 248] width 9 height 9
checkbox input "true"
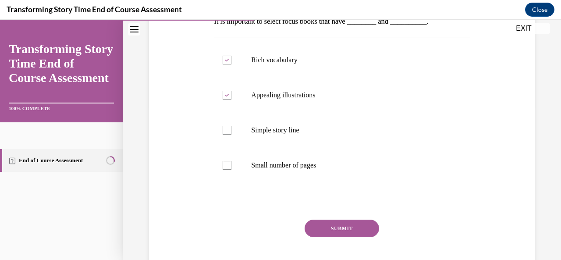
scroll to position [158, 0]
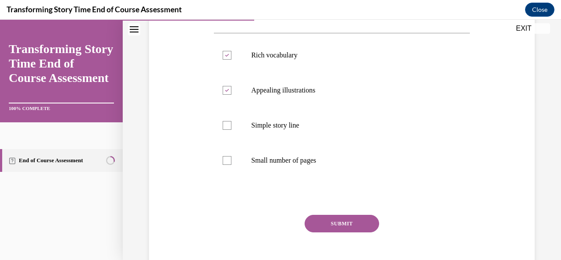
click at [362, 229] on button "SUBMIT" at bounding box center [342, 224] width 75 height 18
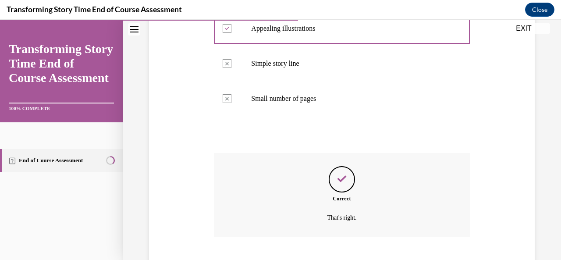
scroll to position [273, 0]
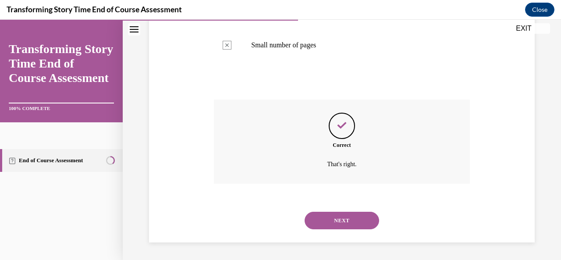
click at [348, 217] on button "NEXT" at bounding box center [342, 221] width 75 height 18
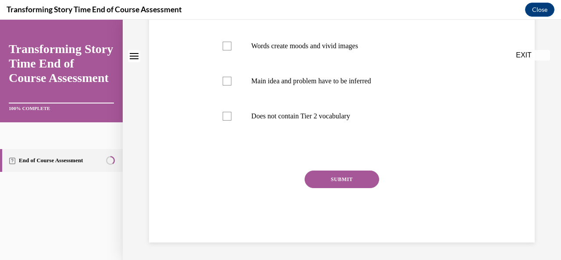
scroll to position [0, 0]
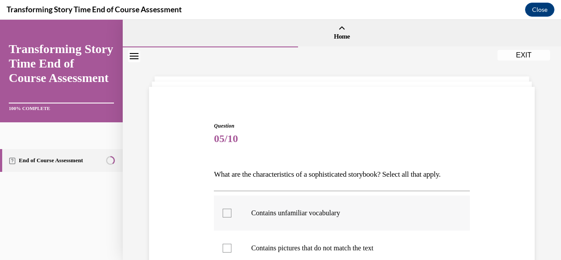
click at [319, 227] on label "Contains unfamiliar vocabulary" at bounding box center [342, 213] width 256 height 35
click at [232, 218] on input "Contains unfamiliar vocabulary" at bounding box center [227, 213] width 9 height 9
checkbox input "true"
click at [319, 244] on p "Contains pictures that do not match the text" at bounding box center [349, 248] width 196 height 9
click at [232, 244] on input "Contains pictures that do not match the text" at bounding box center [227, 248] width 9 height 9
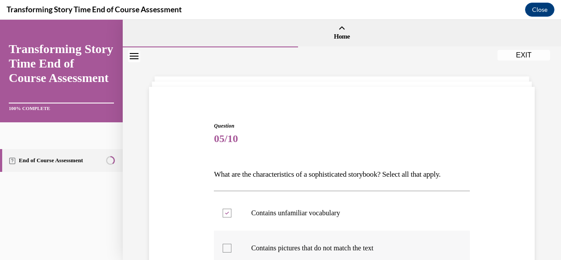
checkbox input "true"
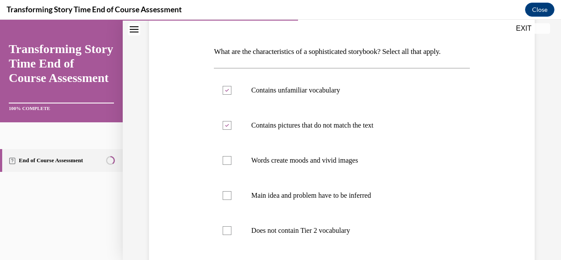
scroll to position [140, 0]
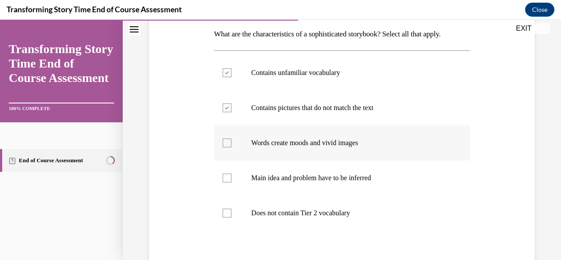
click at [246, 154] on label "Words create moods and vivid images" at bounding box center [342, 142] width 256 height 35
click at [232, 147] on input "Words create moods and vivid images" at bounding box center [227, 143] width 9 height 9
checkbox input "true"
click at [244, 175] on label "Main idea and problem have to be inferred" at bounding box center [342, 178] width 256 height 35
click at [232, 175] on input "Main idea and problem have to be inferred" at bounding box center [227, 178] width 9 height 9
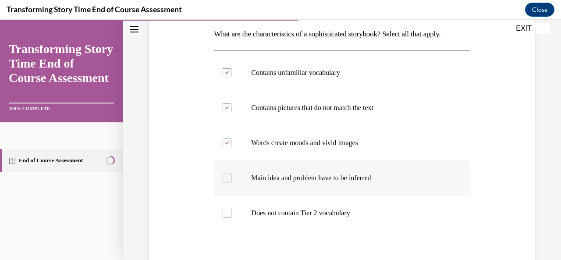
checkbox input "true"
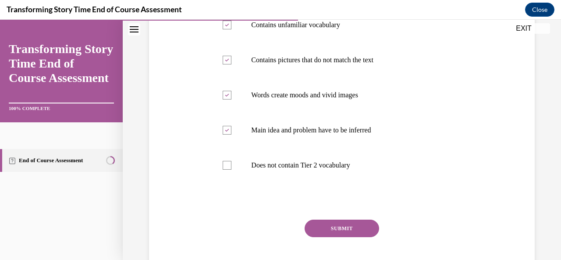
scroll to position [193, 0]
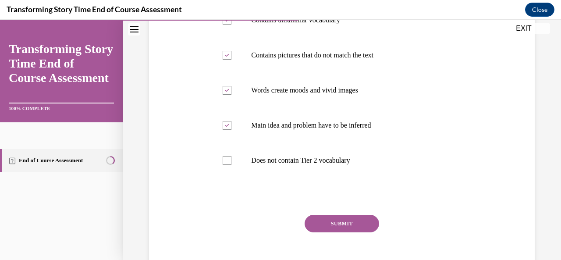
click at [369, 215] on button "SUBMIT" at bounding box center [342, 224] width 75 height 18
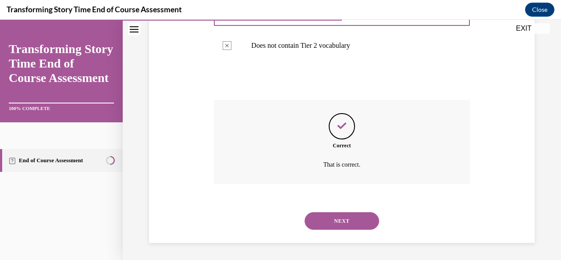
scroll to position [308, 0]
click at [363, 217] on button "NEXT" at bounding box center [342, 221] width 75 height 18
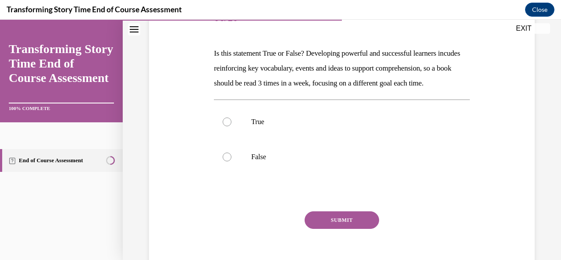
scroll to position [123, 0]
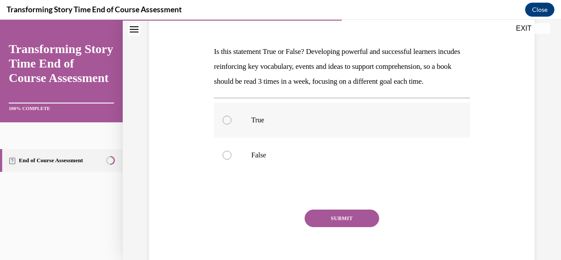
click at [321, 128] on label "True" at bounding box center [342, 120] width 256 height 35
click at [232, 125] on input "True" at bounding box center [227, 120] width 9 height 9
radio input "true"
click at [328, 227] on button "SUBMIT" at bounding box center [342, 219] width 75 height 18
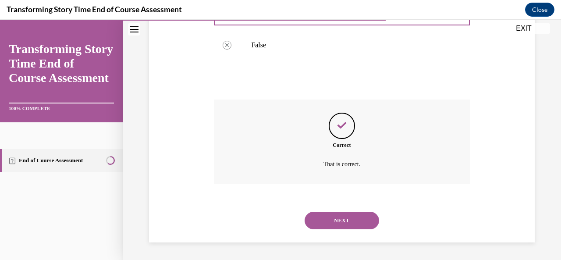
scroll to position [248, 0]
click at [340, 217] on button "NEXT" at bounding box center [342, 221] width 75 height 18
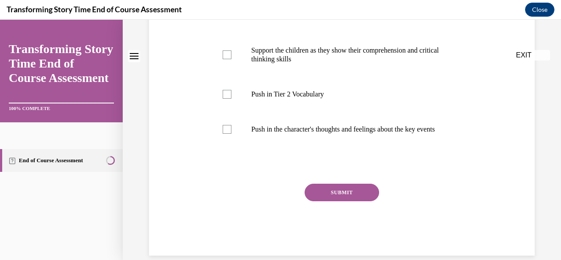
scroll to position [0, 0]
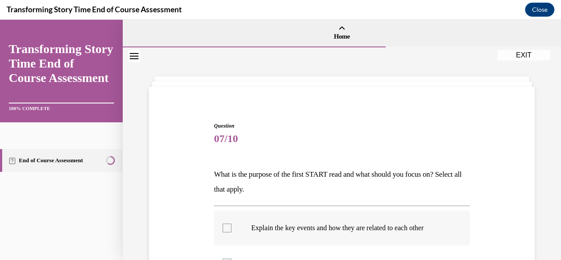
click at [404, 238] on label "Explain the key events and how they are related to each other" at bounding box center [342, 228] width 256 height 35
click at [232, 232] on input "Explain the key events and how they are related to each other" at bounding box center [227, 228] width 9 height 9
checkbox input "true"
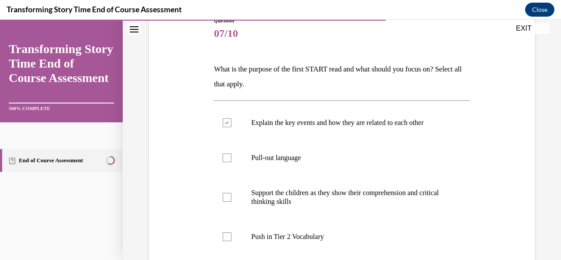
scroll to position [123, 0]
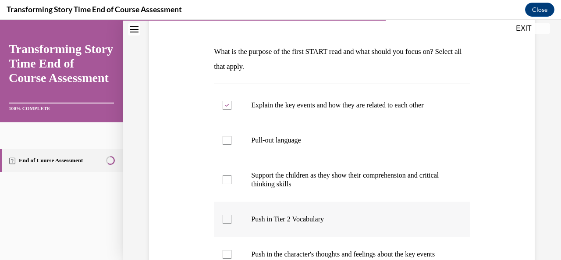
click at [387, 222] on p "Push in Tier 2 Vocabulary" at bounding box center [349, 219] width 196 height 9
click at [232, 222] on input "Push in Tier 2 Vocabulary" at bounding box center [227, 219] width 9 height 9
checkbox input "true"
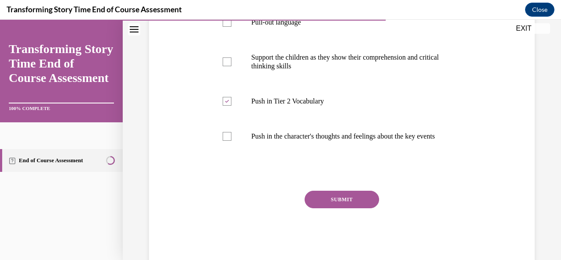
scroll to position [246, 0]
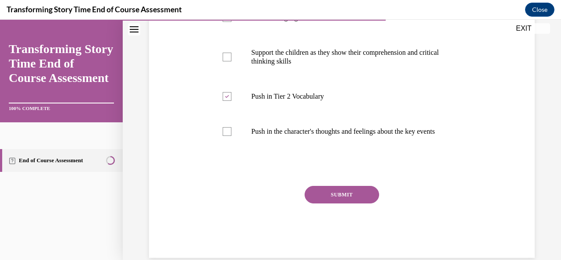
click at [371, 204] on button "SUBMIT" at bounding box center [342, 195] width 75 height 18
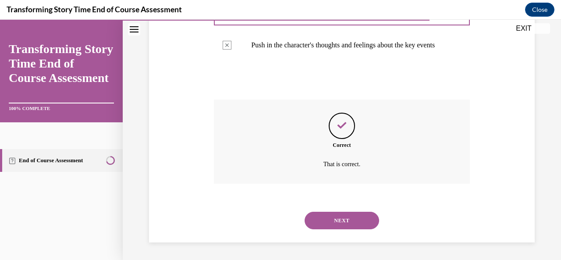
scroll to position [341, 0]
click at [364, 220] on button "NEXT" at bounding box center [342, 221] width 75 height 18
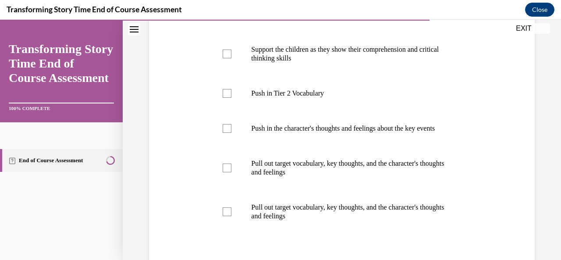
scroll to position [257, 0]
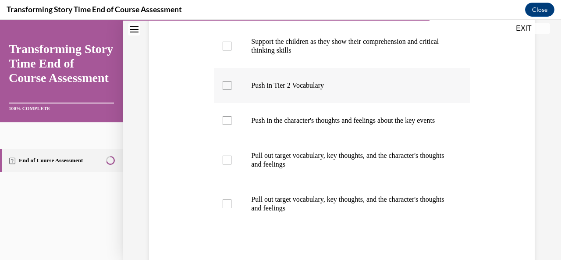
click at [332, 85] on p "Push in Tier 2 Vocabulary" at bounding box center [349, 85] width 196 height 9
click at [232, 85] on input "Push in Tier 2 Vocabulary" at bounding box center [227, 85] width 9 height 9
checkbox input "true"
click at [319, 125] on p "Push in the character's thoughts and feelings about the key events" at bounding box center [349, 120] width 196 height 9
click at [232, 125] on input "Push in the character's thoughts and feelings about the key events" at bounding box center [227, 120] width 9 height 9
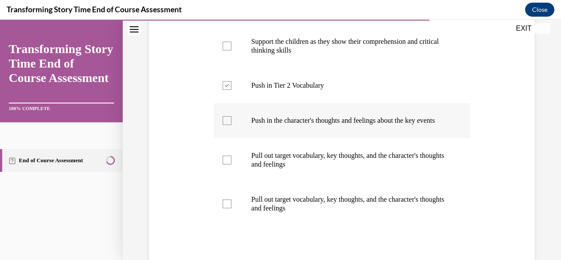
checkbox input "true"
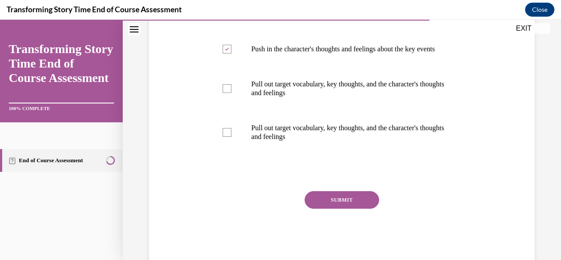
scroll to position [344, 0]
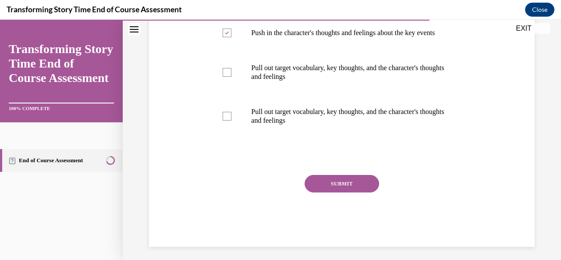
click at [369, 193] on button "SUBMIT" at bounding box center [342, 184] width 75 height 18
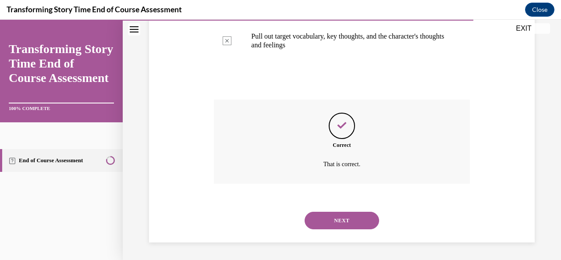
scroll to position [428, 0]
click at [355, 217] on button "NEXT" at bounding box center [342, 221] width 75 height 18
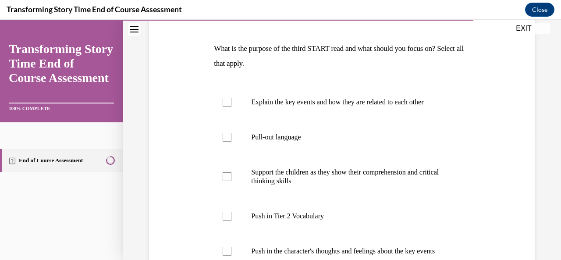
scroll to position [158, 0]
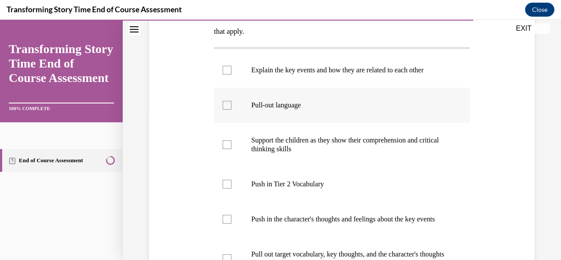
click at [264, 121] on label "Pull-out language" at bounding box center [342, 105] width 256 height 35
click at [232, 110] on input "Pull-out language" at bounding box center [227, 105] width 9 height 9
checkbox input "true"
click at [262, 141] on p "Support the children as they show their comprehension and critical thinking ski…" at bounding box center [349, 145] width 196 height 18
click at [232, 141] on input "Support the children as they show their comprehension and critical thinking ski…" at bounding box center [227, 144] width 9 height 9
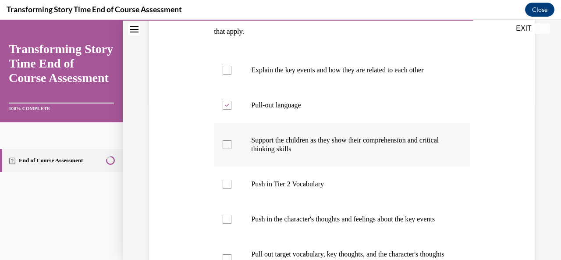
checkbox input "true"
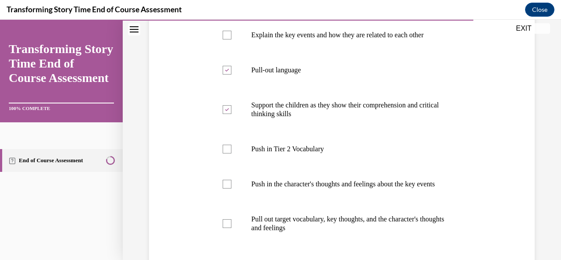
scroll to position [211, 0]
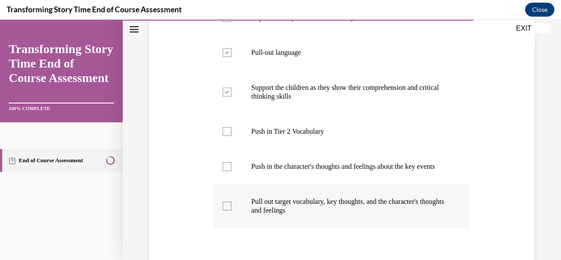
click at [411, 224] on label "Pull out target vocabulary, key thoughts, and the character's thoughts and feel…" at bounding box center [342, 206] width 256 height 44
click at [232, 211] on input "Pull out target vocabulary, key thoughts, and the character's thoughts and feel…" at bounding box center [227, 206] width 9 height 9
checkbox input "true"
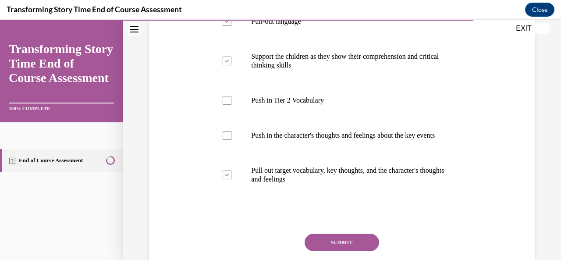
scroll to position [246, 0]
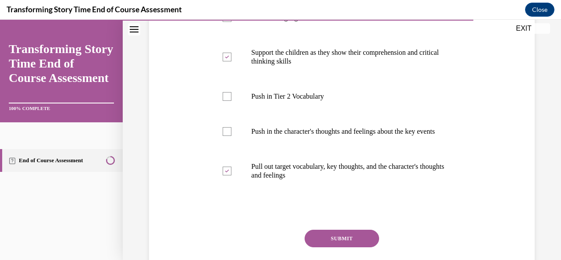
click at [348, 247] on button "SUBMIT" at bounding box center [342, 239] width 75 height 18
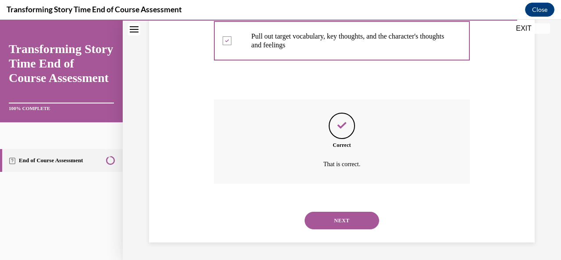
scroll to position [385, 0]
click at [348, 224] on button "NEXT" at bounding box center [342, 221] width 75 height 18
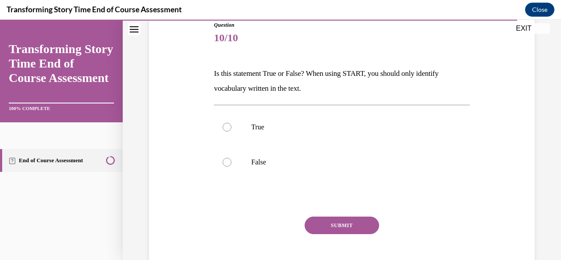
scroll to position [105, 0]
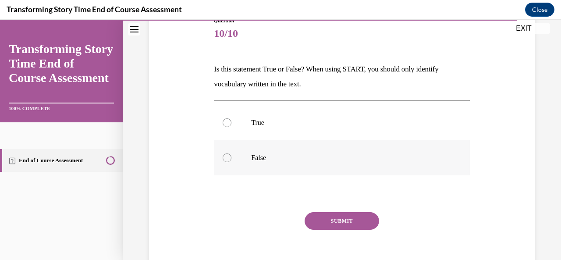
click at [280, 157] on p "False" at bounding box center [349, 158] width 196 height 9
click at [232, 157] on input "False" at bounding box center [227, 158] width 9 height 9
radio input "true"
click at [332, 218] on button "SUBMIT" at bounding box center [342, 221] width 75 height 18
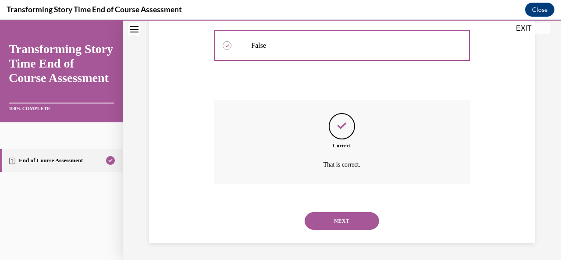
scroll to position [218, 0]
click at [332, 218] on button "NEXT" at bounding box center [342, 221] width 75 height 18
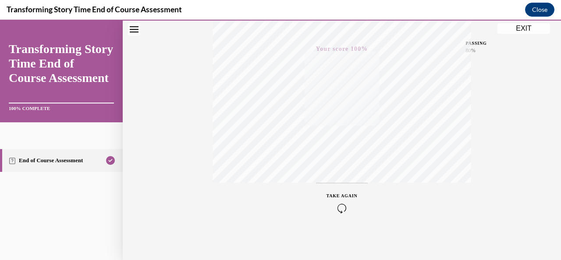
scroll to position [209, 0]
click at [521, 30] on button "EXIT" at bounding box center [524, 28] width 53 height 11
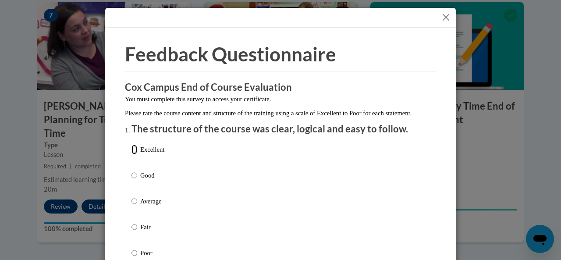
click at [132, 154] on input "Excellent" at bounding box center [135, 150] width 6 height 10
radio input "true"
click at [132, 171] on input "Good" at bounding box center [135, 176] width 6 height 10
radio input "true"
click at [132, 196] on input "Average" at bounding box center [135, 201] width 6 height 10
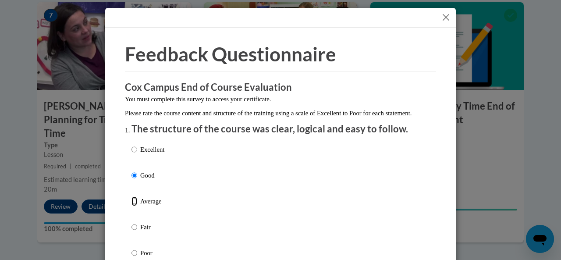
radio input "true"
click at [132, 171] on input "Good" at bounding box center [135, 176] width 6 height 10
radio input "true"
click at [132, 145] on input "Excellent" at bounding box center [135, 150] width 6 height 10
radio input "true"
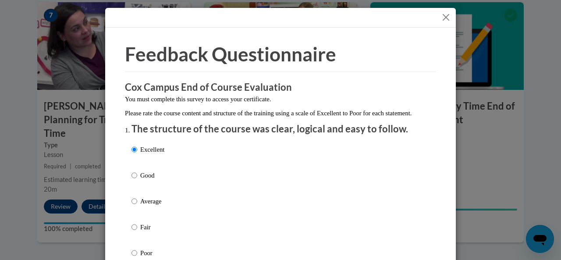
click at [319, 207] on div "Excellent Good Average Fair Poor" at bounding box center [281, 211] width 298 height 143
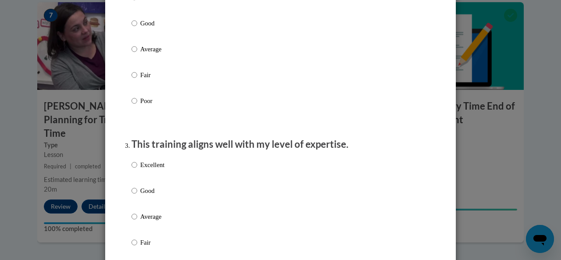
scroll to position [333, 0]
radio input "true"
click at [133, 169] on input "Excellent" at bounding box center [135, 165] width 6 height 10
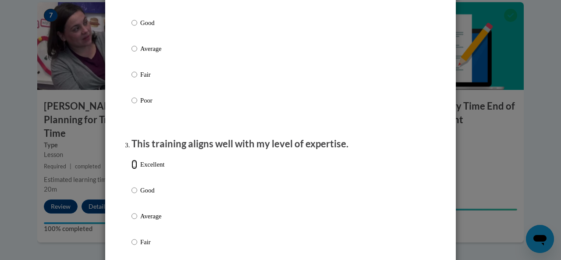
radio input "true"
click at [380, 161] on li "This training aligns well with my level of expertise. Excellent Good Average Fa…" at bounding box center [281, 217] width 298 height 161
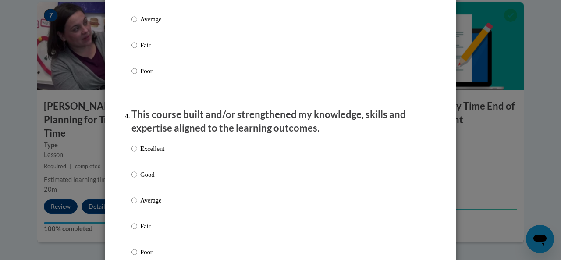
scroll to position [596, 0]
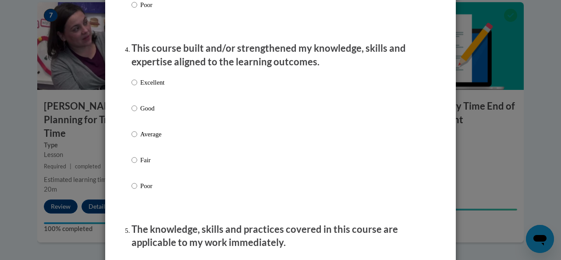
click at [135, 93] on label "Excellent" at bounding box center [148, 90] width 33 height 24
click at [135, 87] on input "Excellent" at bounding box center [135, 83] width 6 height 10
radio input "true"
click at [336, 113] on div "Excellent Good Average Fair Poor" at bounding box center [281, 144] width 298 height 143
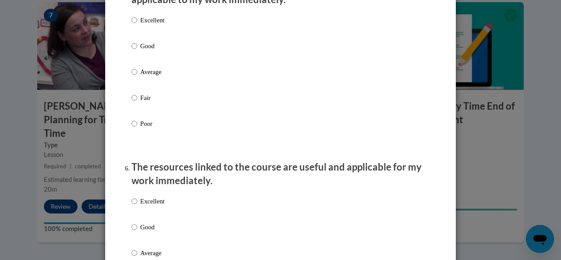
scroll to position [842, 0]
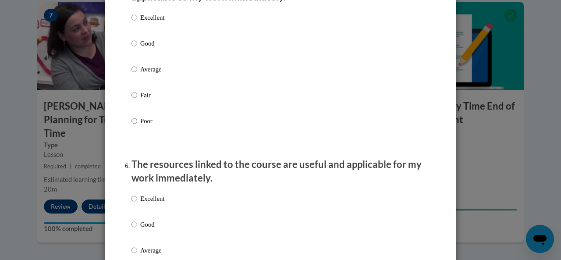
click at [162, 35] on div "Excellent Good Average Fair Poor" at bounding box center [281, 79] width 298 height 143
click at [136, 24] on label "Excellent" at bounding box center [148, 25] width 33 height 24
click at [136, 22] on input "Excellent" at bounding box center [135, 18] width 6 height 10
radio input "true"
click at [132, 204] on input "Excellent" at bounding box center [135, 199] width 6 height 10
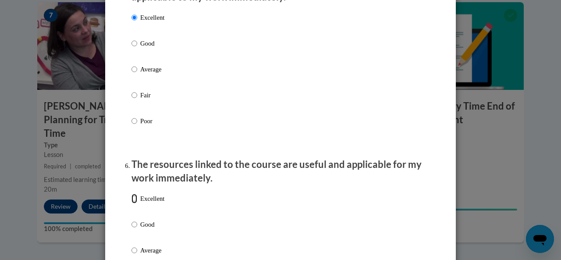
radio input "true"
click at [338, 215] on div "Excellent Good Average Fair Poor" at bounding box center [281, 260] width 298 height 143
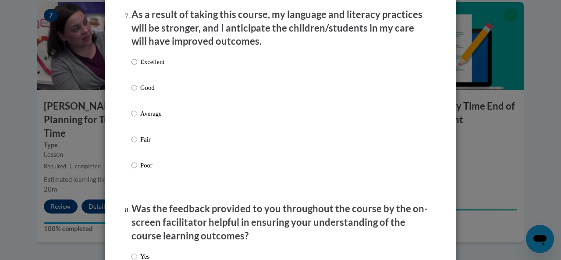
scroll to position [1175, 0]
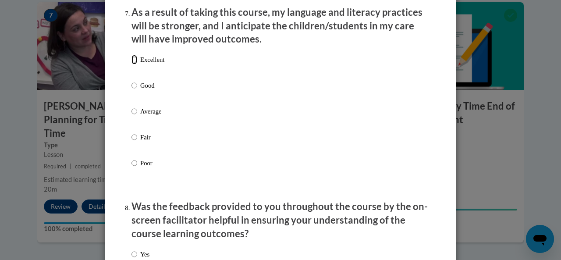
click at [132, 64] on input "Excellent" at bounding box center [135, 60] width 6 height 10
radio input "true"
click at [420, 129] on div "Excellent Good Average Fair Poor" at bounding box center [281, 121] width 298 height 143
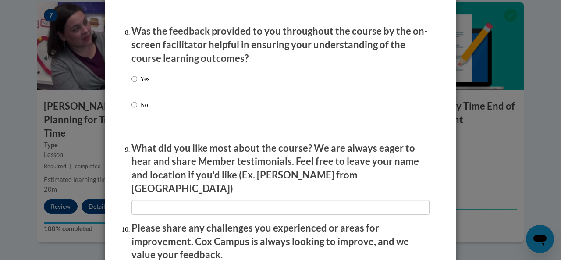
scroll to position [1368, 0]
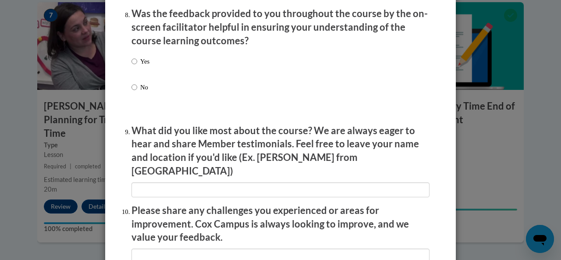
click at [135, 66] on label "Yes" at bounding box center [141, 69] width 18 height 24
click at [135, 66] on input "Yes" at bounding box center [135, 62] width 6 height 10
radio input "true"
click at [423, 79] on div "Yes No" at bounding box center [281, 84] width 298 height 65
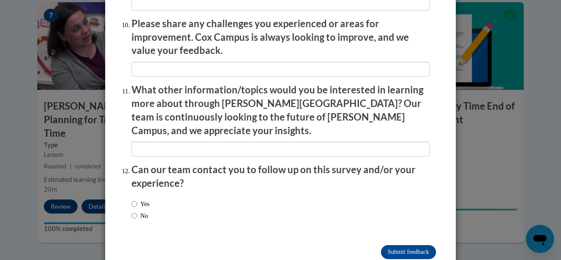
scroll to position [1564, 0]
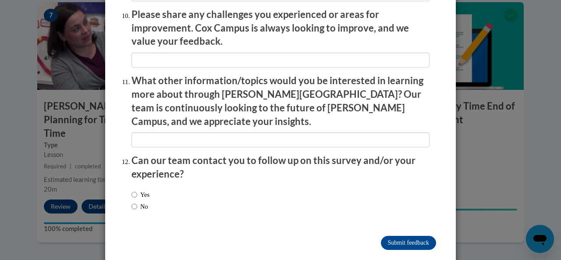
click at [143, 202] on label "No" at bounding box center [140, 207] width 17 height 10
click at [137, 202] on input "No" at bounding box center [135, 207] width 6 height 10
radio input "true"
click at [427, 236] on input "Submit feedback" at bounding box center [408, 243] width 55 height 14
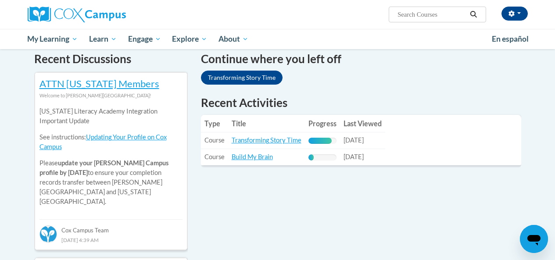
scroll to position [563, 0]
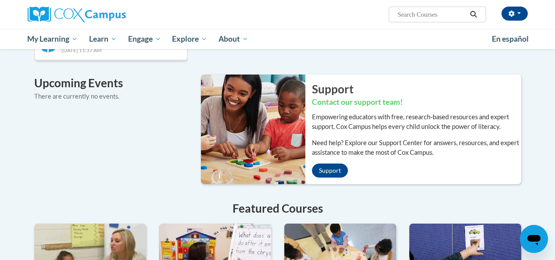
click at [404, 12] on input "Search..." at bounding box center [431, 14] width 70 height 11
type input "the power of language"
click at [479, 14] on button "Search" at bounding box center [473, 14] width 13 height 11
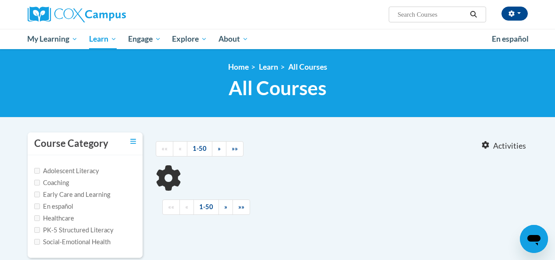
type input "the power of language"
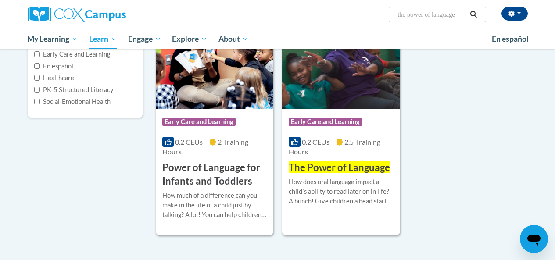
scroll to position [158, 0]
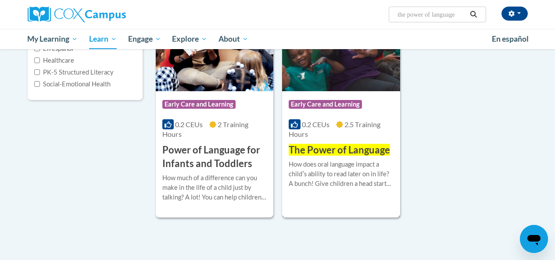
click at [335, 146] on span "The Power of Language" at bounding box center [339, 150] width 101 height 12
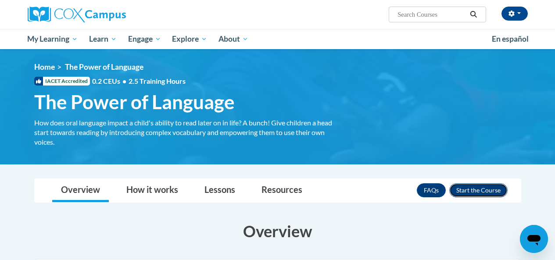
click at [477, 186] on button "Enroll" at bounding box center [478, 190] width 58 height 14
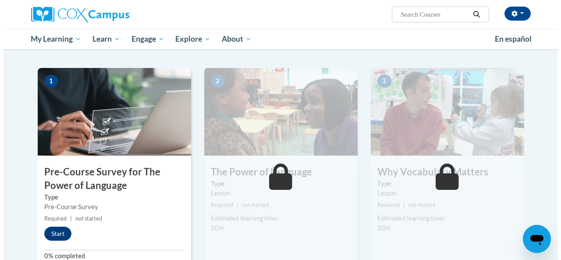
scroll to position [175, 0]
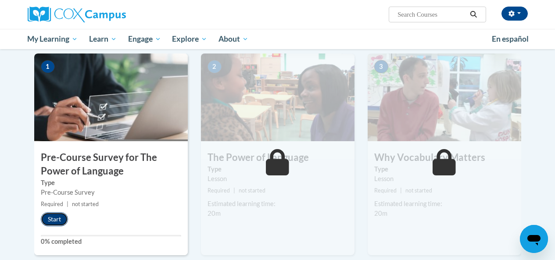
click at [54, 221] on button "Start" at bounding box center [54, 219] width 27 height 14
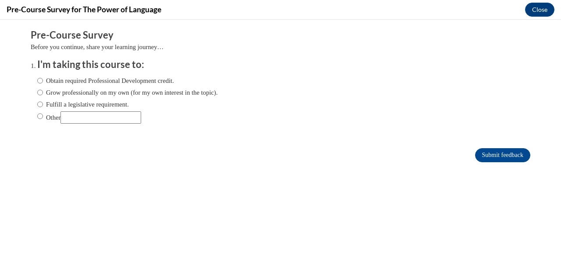
scroll to position [0, 0]
click at [64, 81] on label "Obtain required Professional Development credit." at bounding box center [105, 81] width 137 height 10
click at [43, 81] on input "Obtain required Professional Development credit." at bounding box center [40, 81] width 6 height 10
radio input "true"
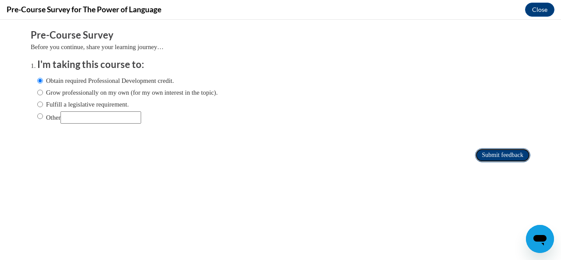
click at [493, 152] on input "Submit feedback" at bounding box center [502, 155] width 55 height 14
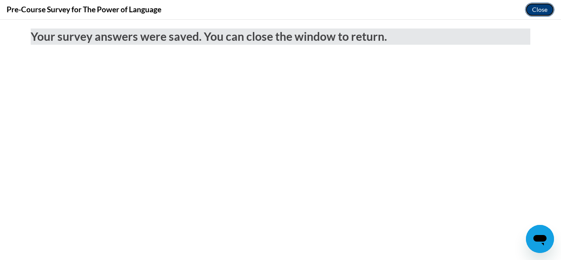
click at [538, 13] on button "Close" at bounding box center [539, 10] width 29 height 14
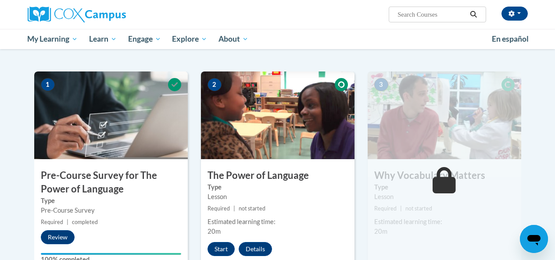
scroll to position [140, 0]
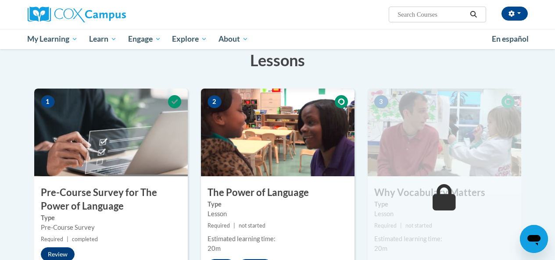
click at [278, 202] on label "Type" at bounding box center [277, 205] width 140 height 10
click at [286, 196] on h3 "The Power of Language" at bounding box center [278, 193] width 154 height 14
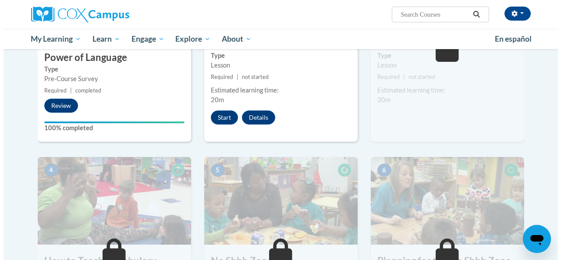
scroll to position [298, 0]
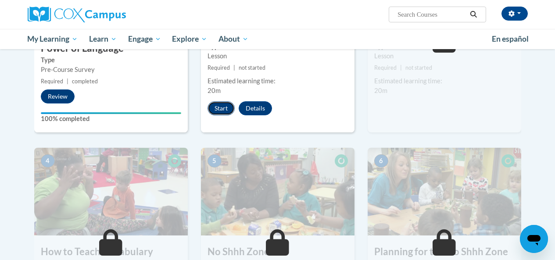
click at [222, 110] on button "Start" at bounding box center [220, 108] width 27 height 14
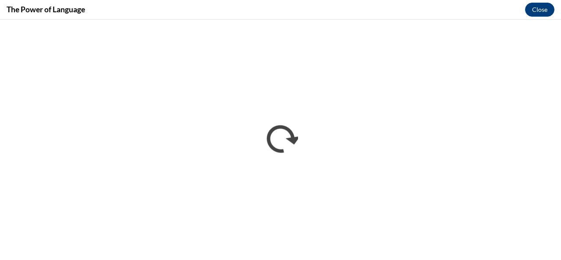
scroll to position [0, 0]
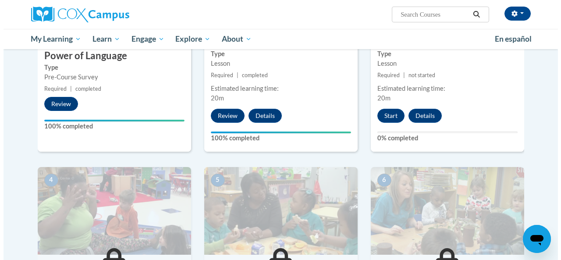
scroll to position [298, 0]
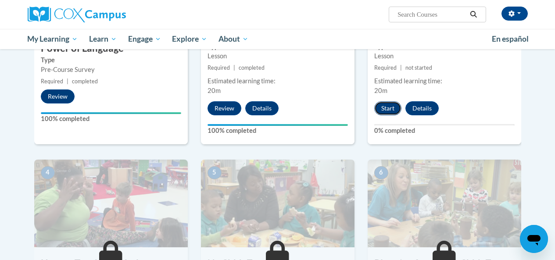
click at [391, 109] on button "Start" at bounding box center [387, 108] width 27 height 14
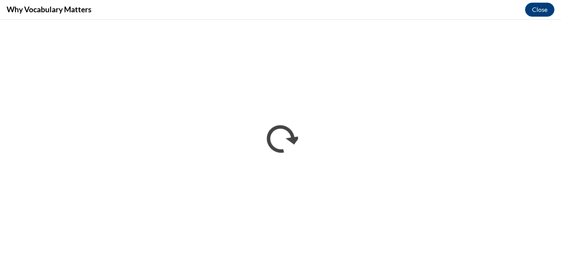
scroll to position [0, 0]
